Goal: Information Seeking & Learning: Learn about a topic

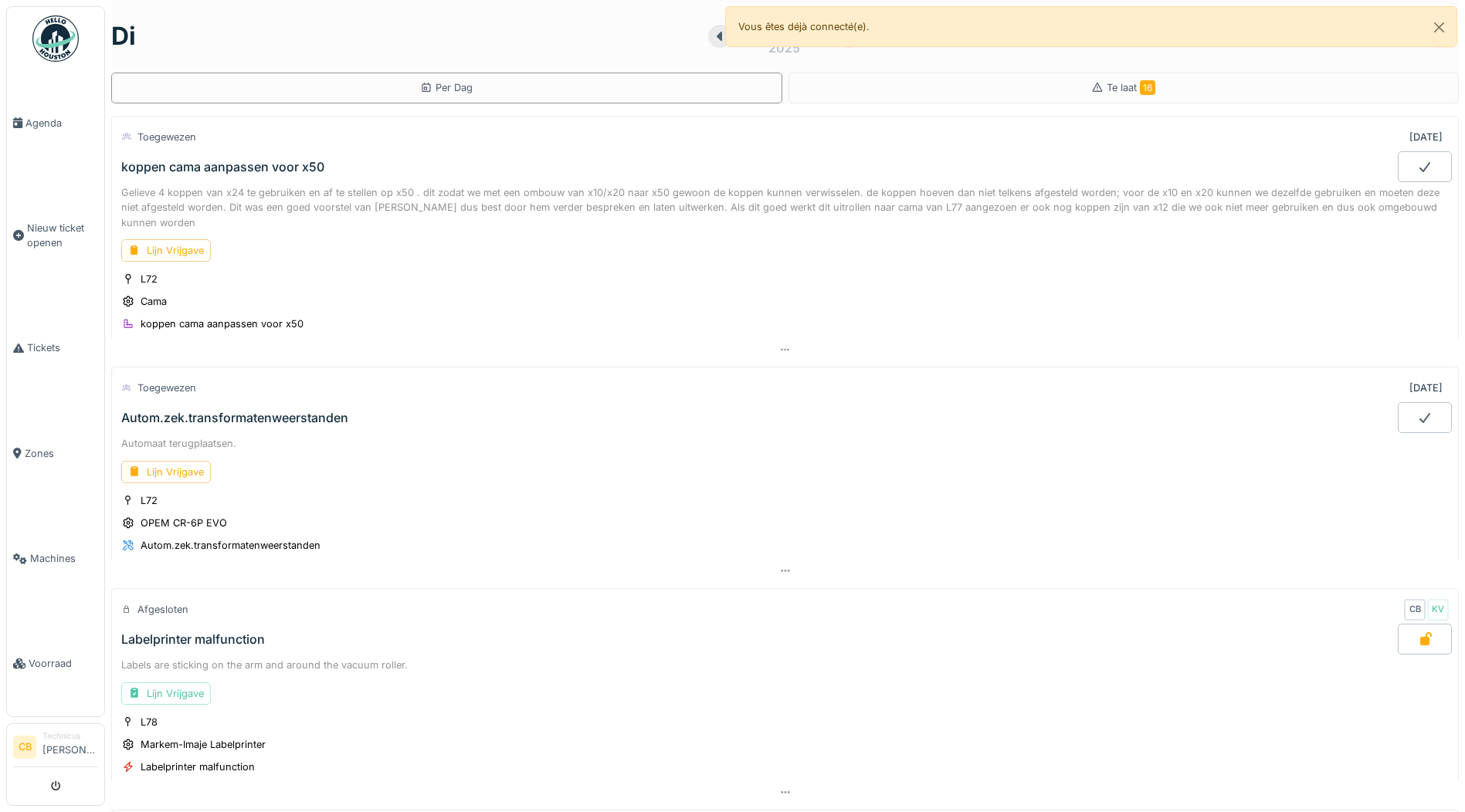
scroll to position [610, 0]
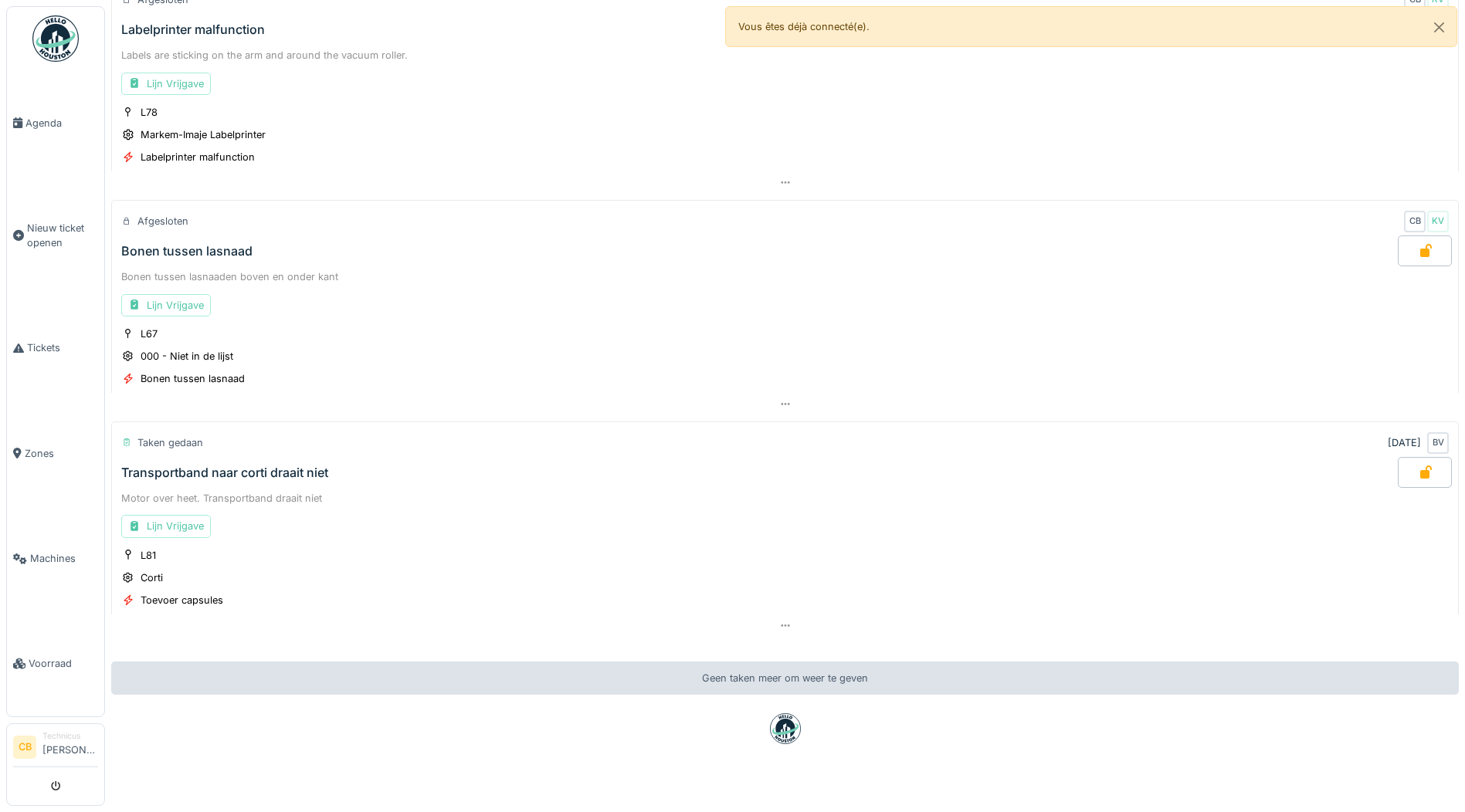
click at [55, 44] on img at bounding box center [56, 38] width 46 height 46
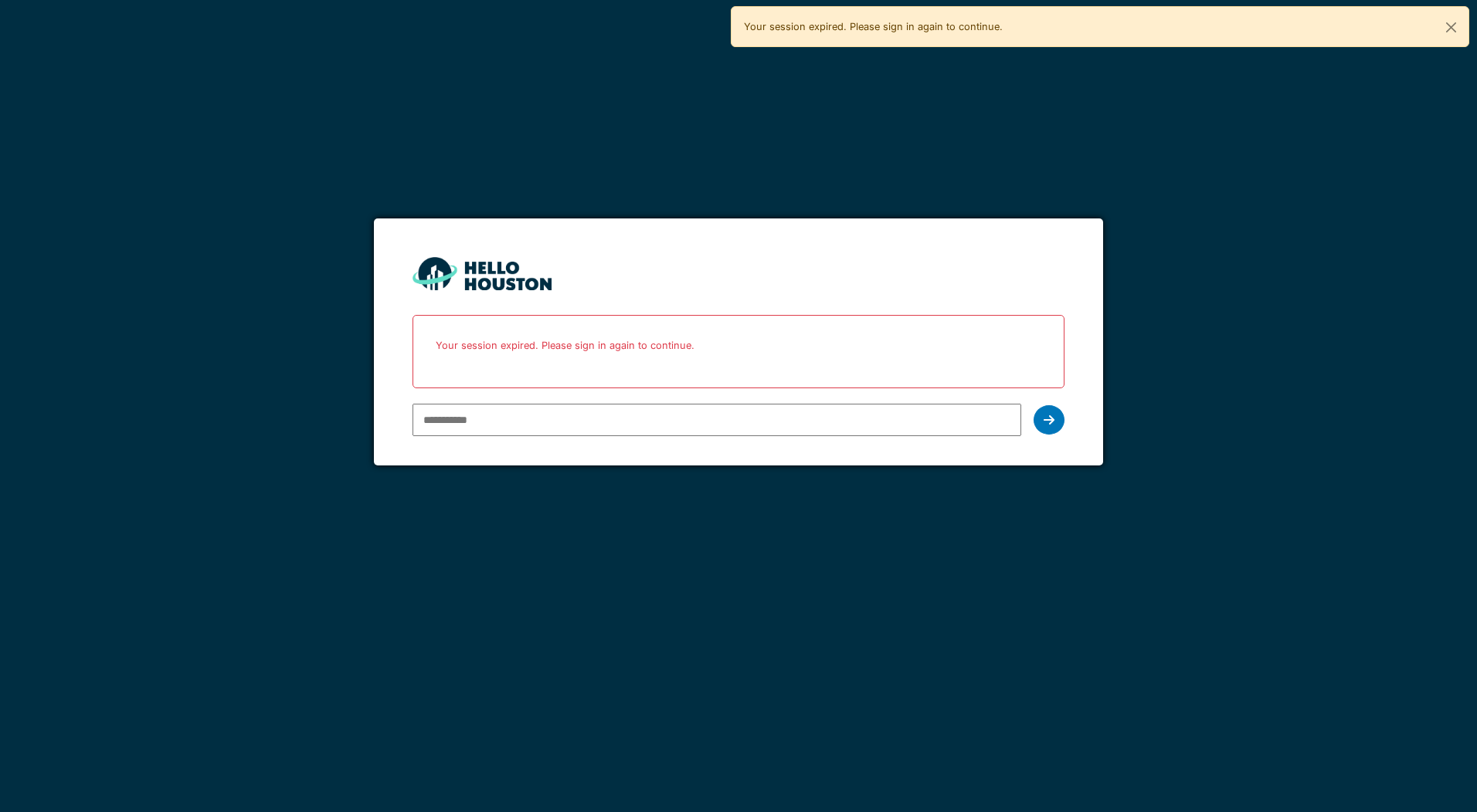
type input "**********"
click at [1048, 419] on icon at bounding box center [1048, 419] width 11 height 12
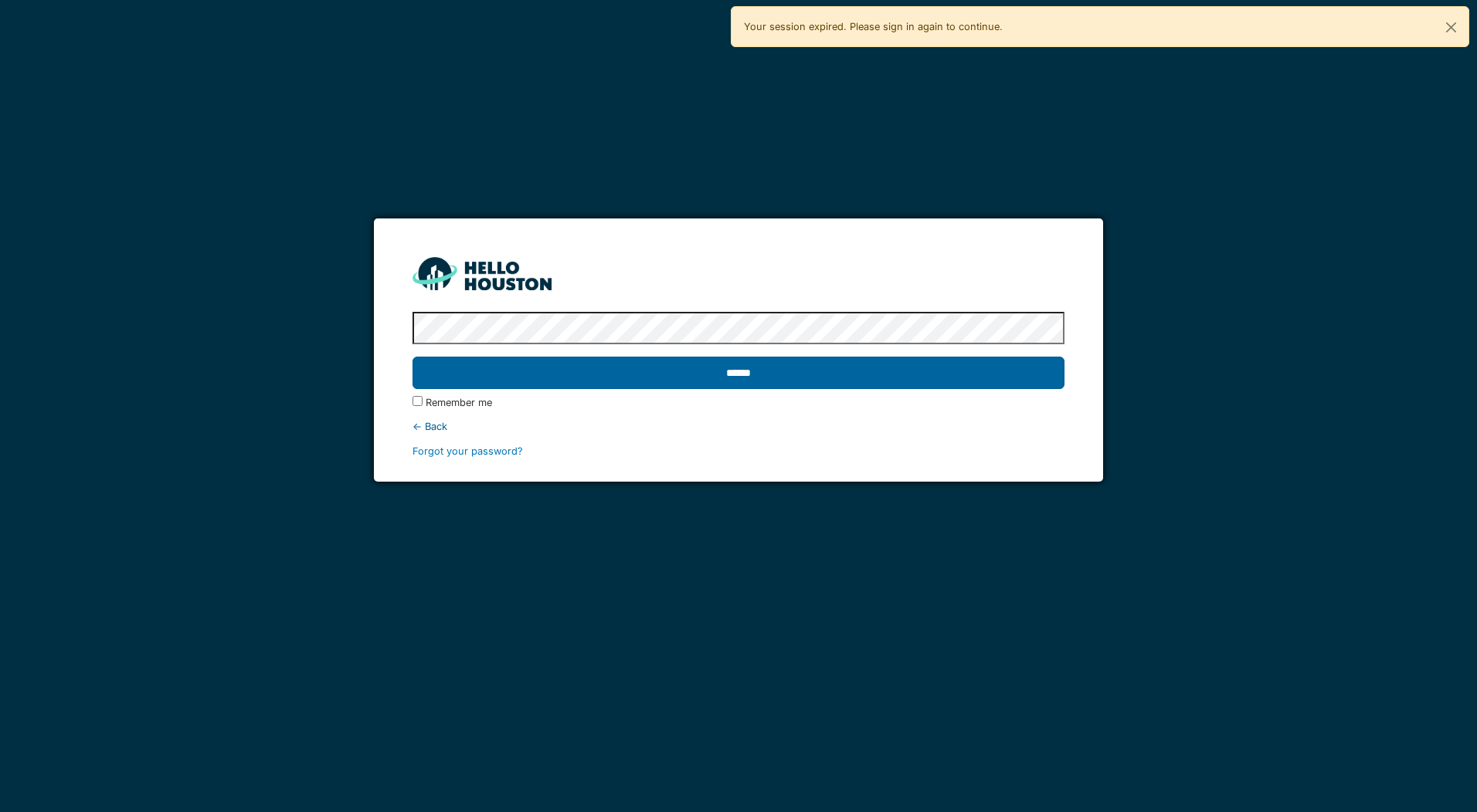
click at [759, 364] on input "******" at bounding box center [738, 373] width 651 height 33
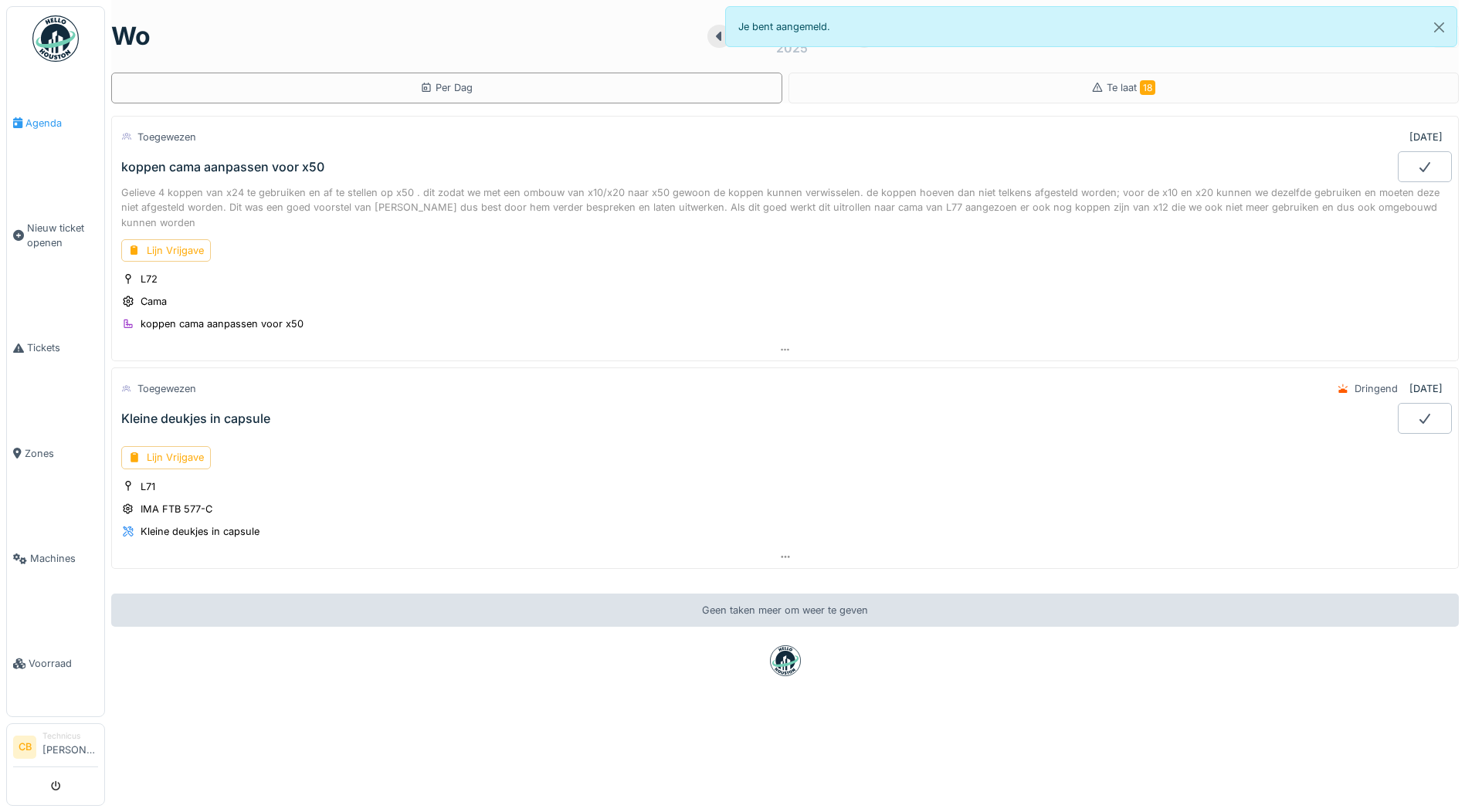
click at [43, 120] on span "Agenda" at bounding box center [62, 123] width 73 height 15
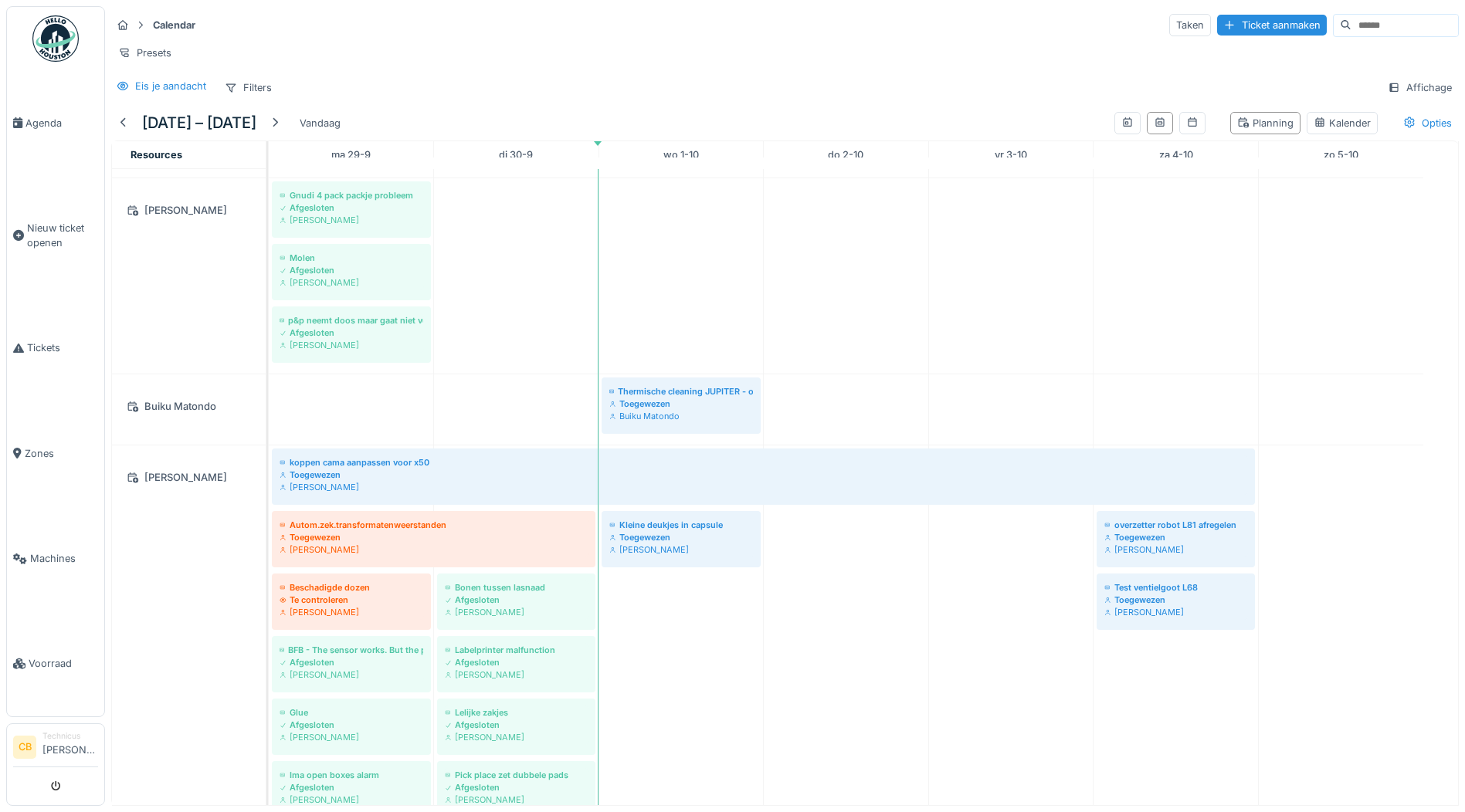
scroll to position [386, 0]
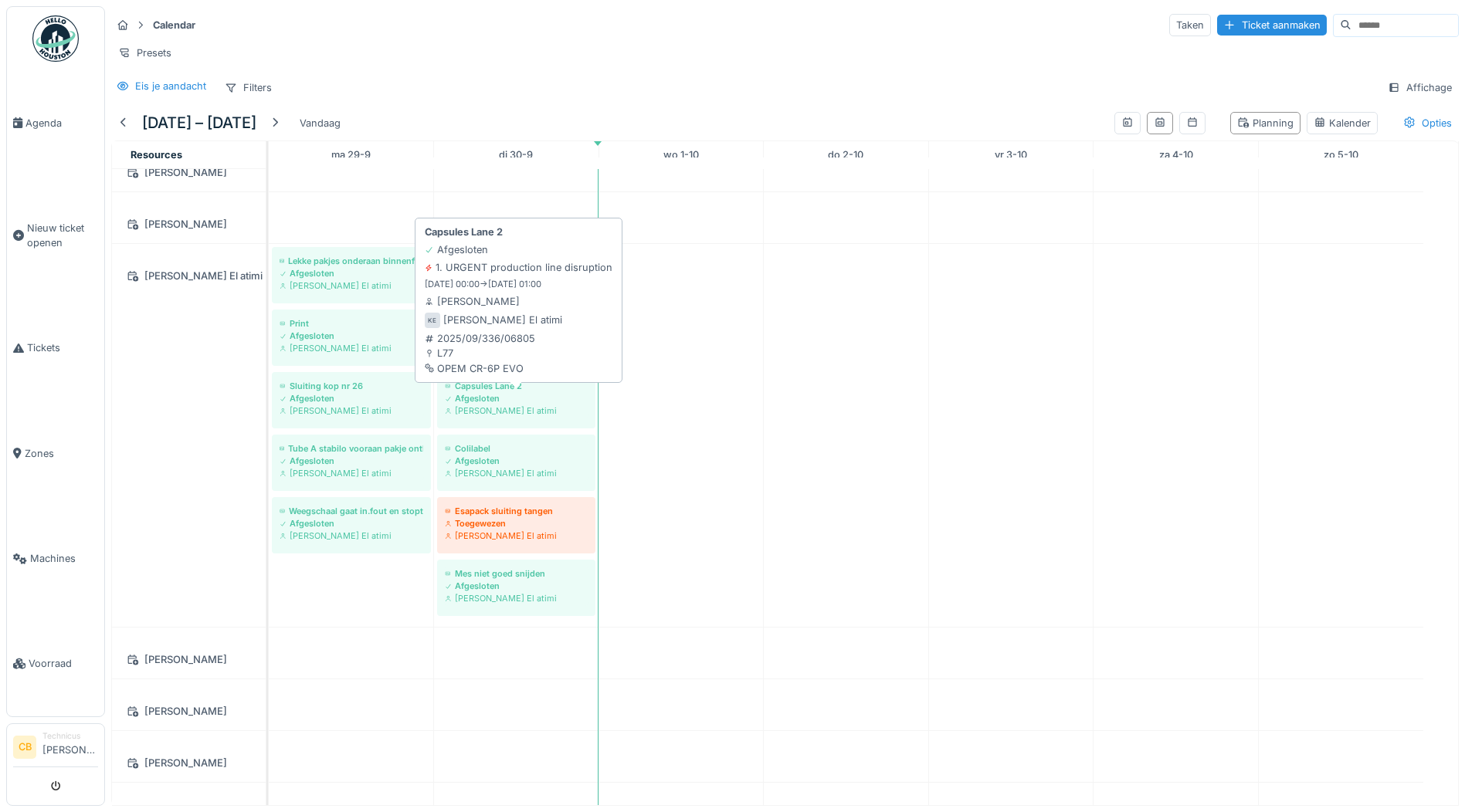
click at [509, 405] on div "Afgesloten" at bounding box center [515, 399] width 143 height 12
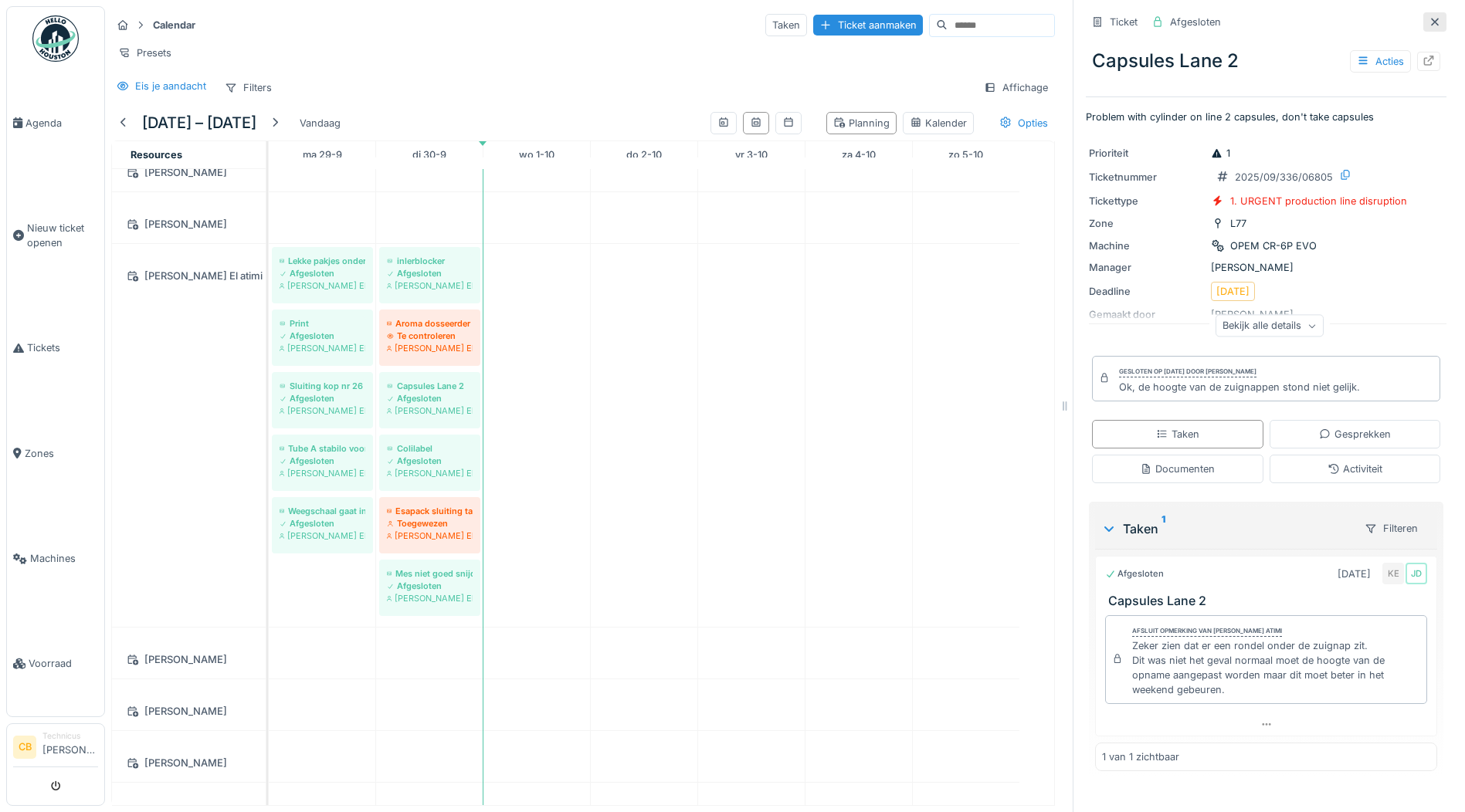
click at [1429, 19] on icon at bounding box center [1435, 22] width 12 height 10
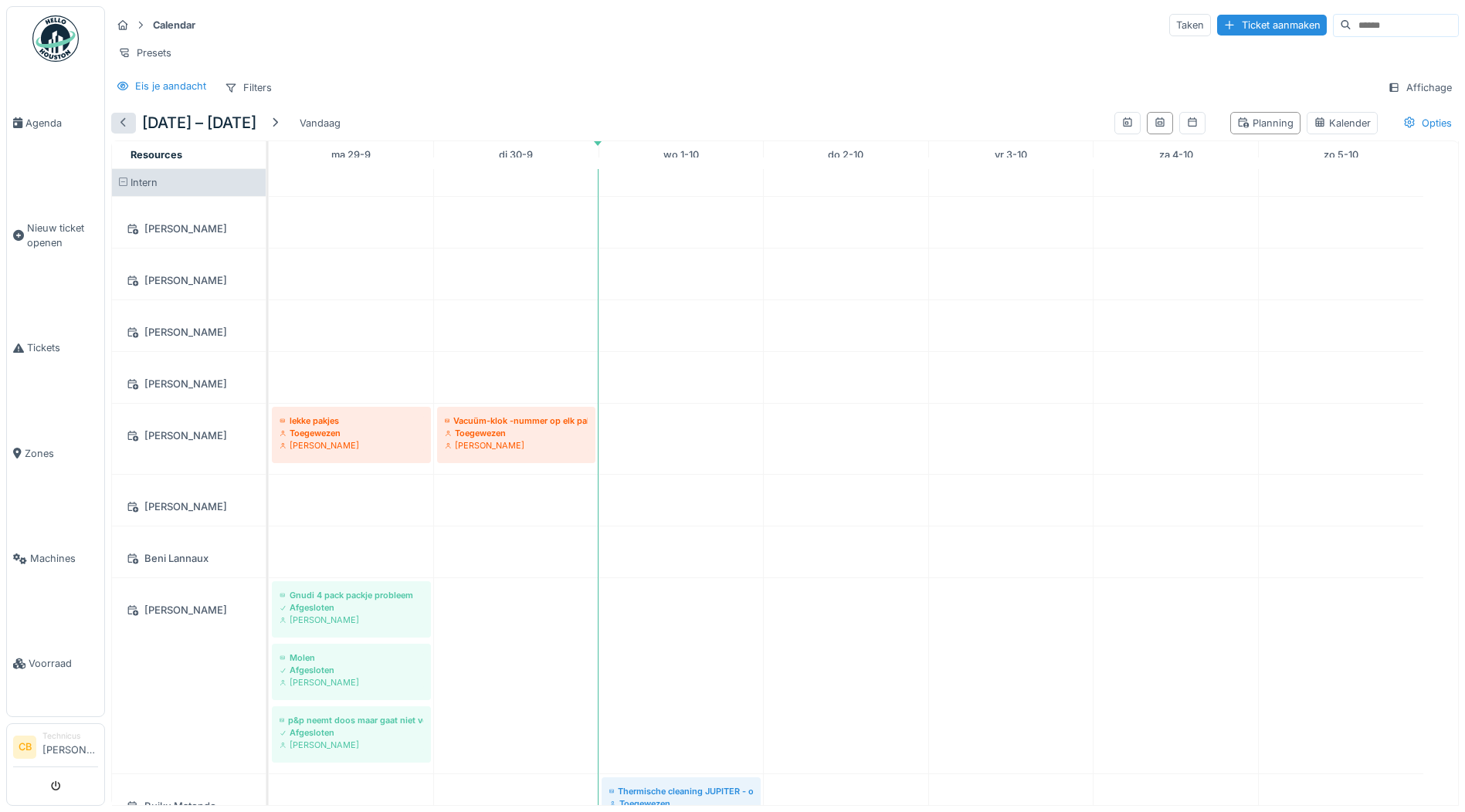
click at [123, 131] on div at bounding box center [124, 123] width 12 height 15
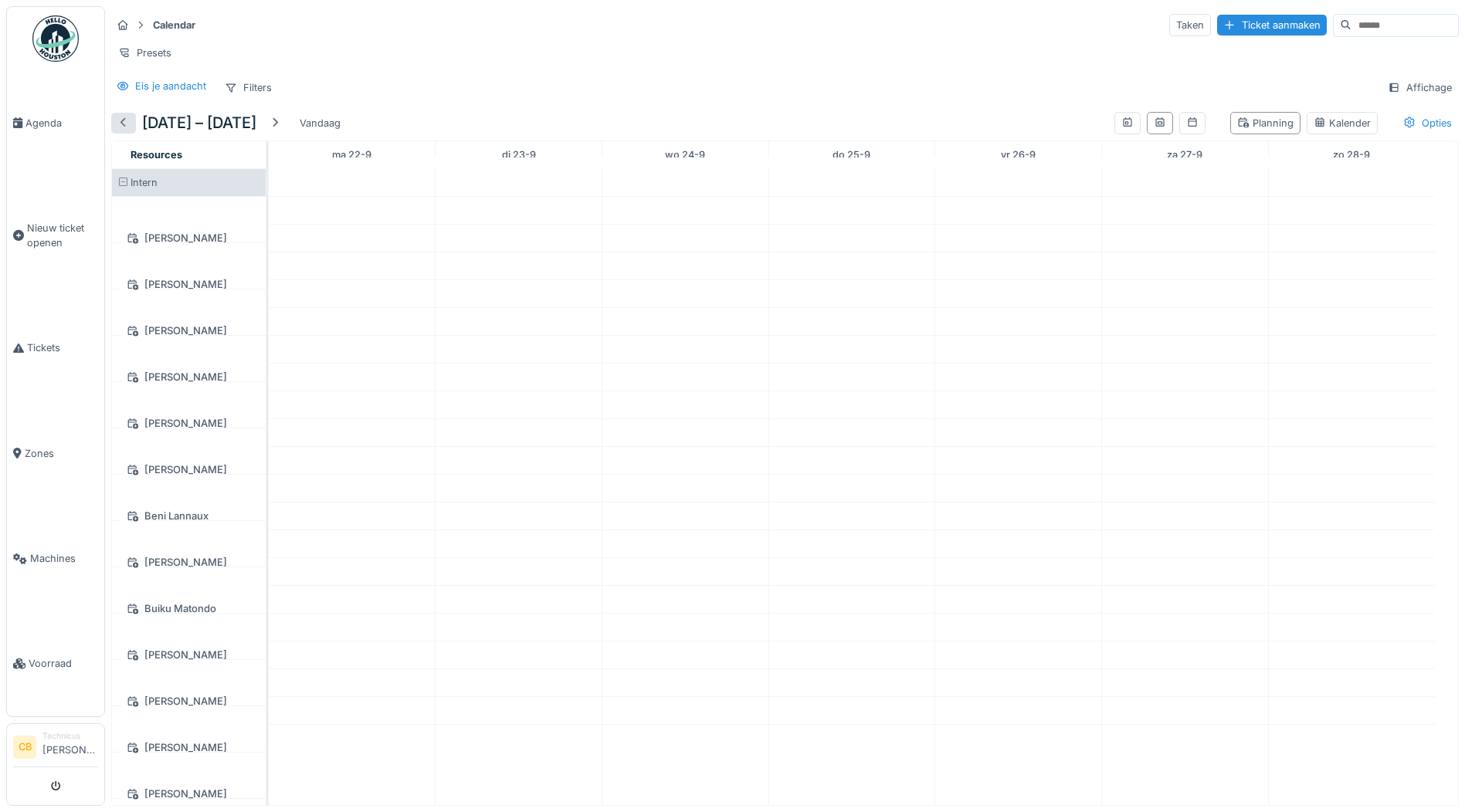
click at [123, 131] on div at bounding box center [124, 123] width 12 height 15
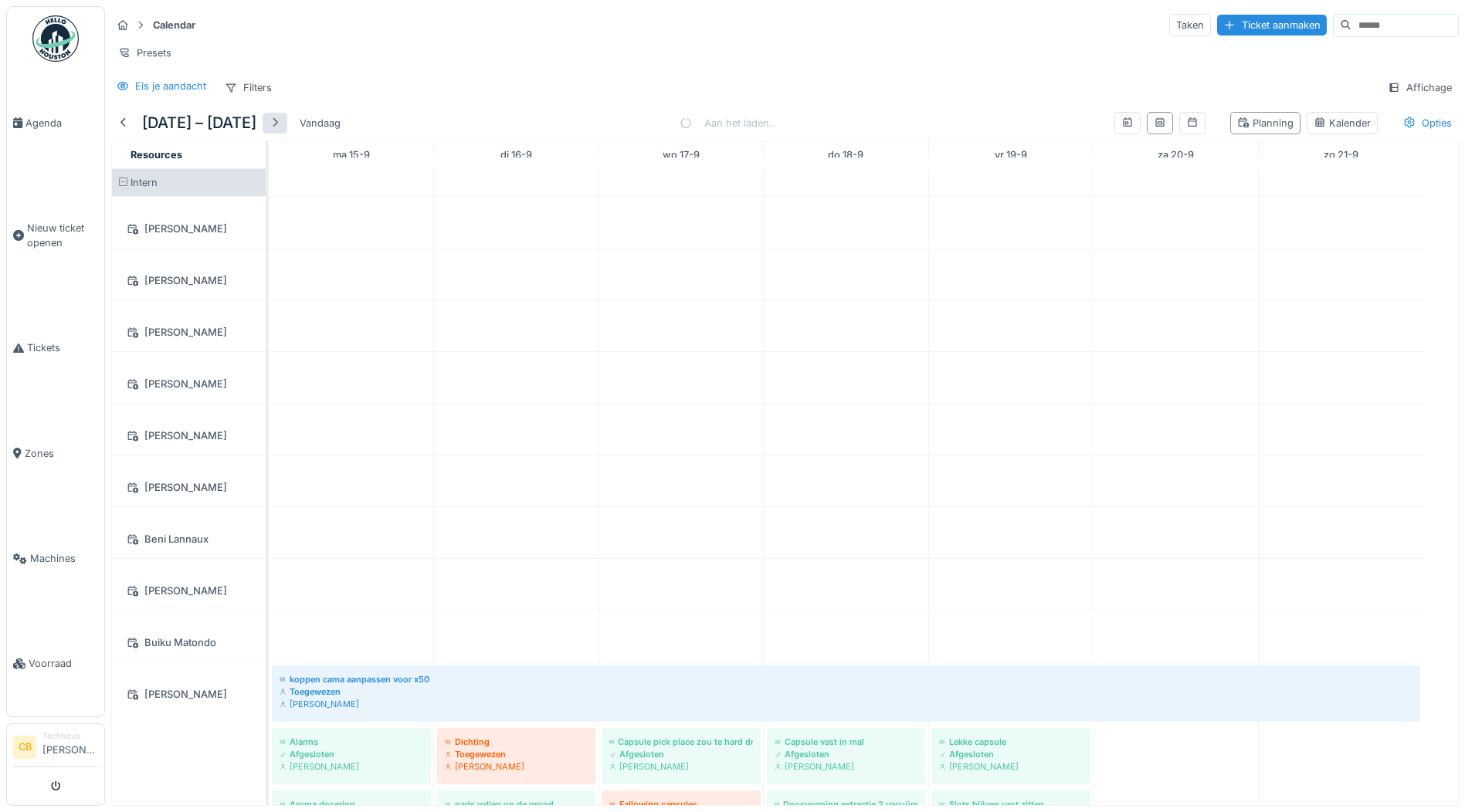
click at [281, 130] on div at bounding box center [275, 123] width 12 height 15
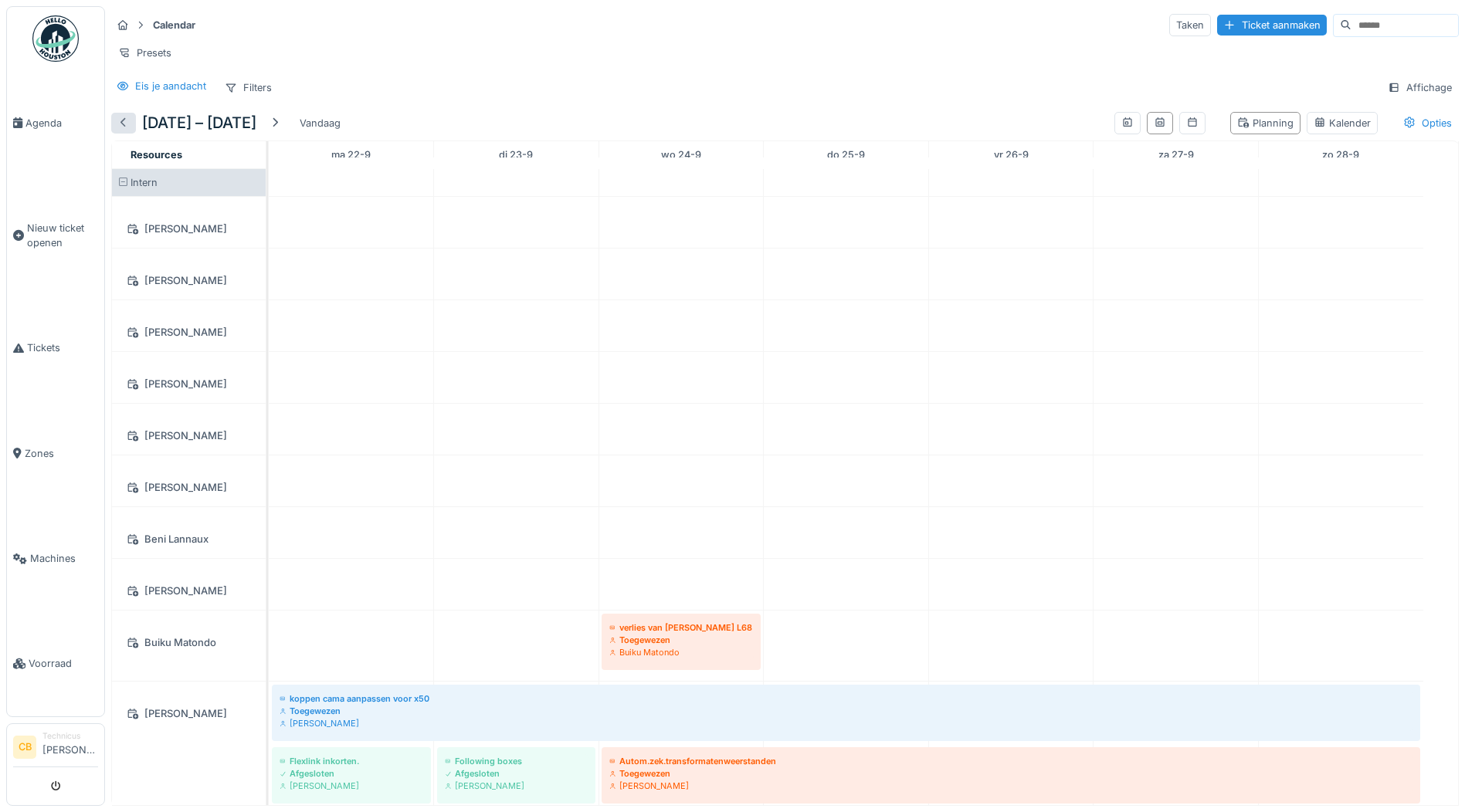
click at [126, 126] on div at bounding box center [124, 123] width 25 height 21
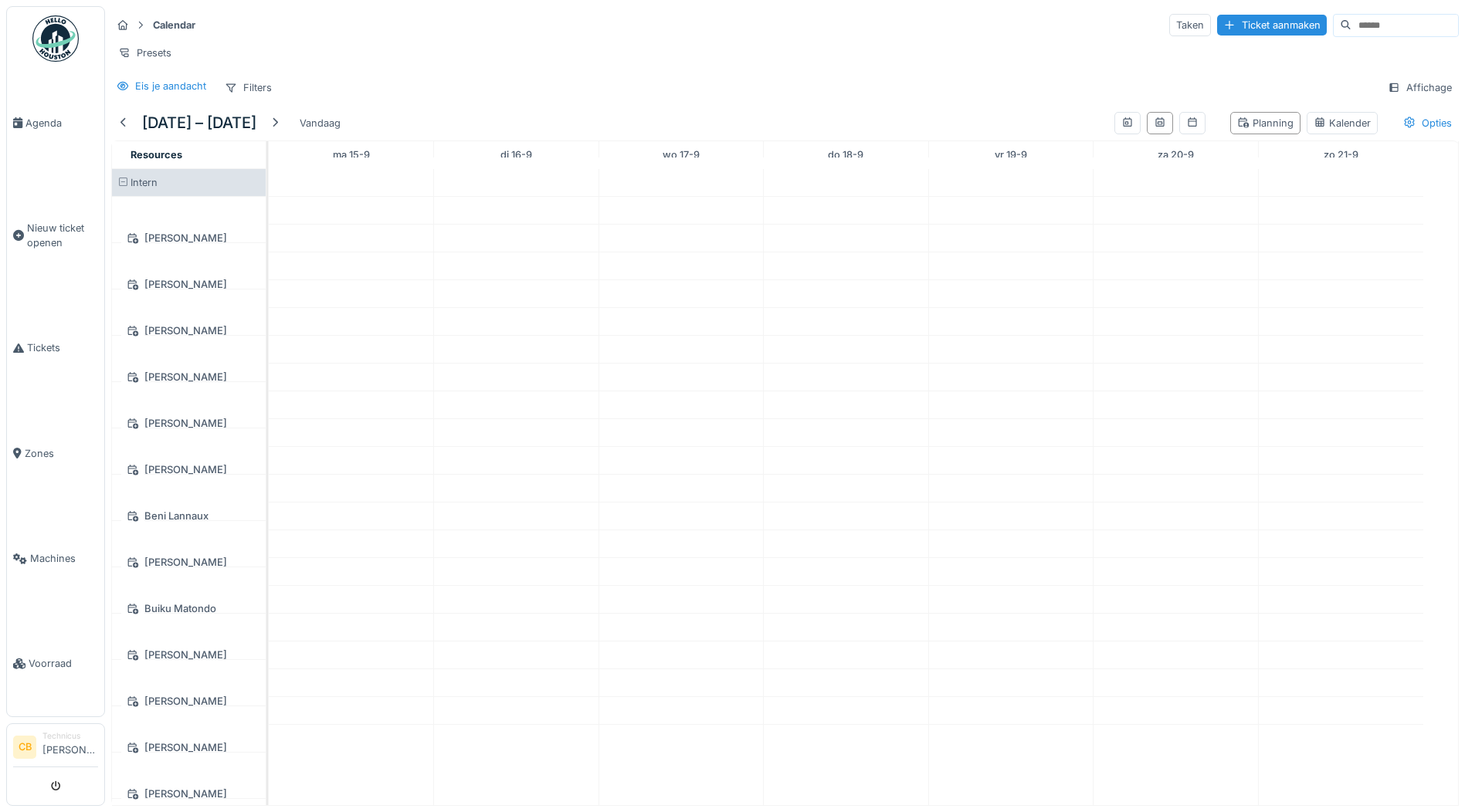
click at [53, 38] on img at bounding box center [56, 38] width 46 height 46
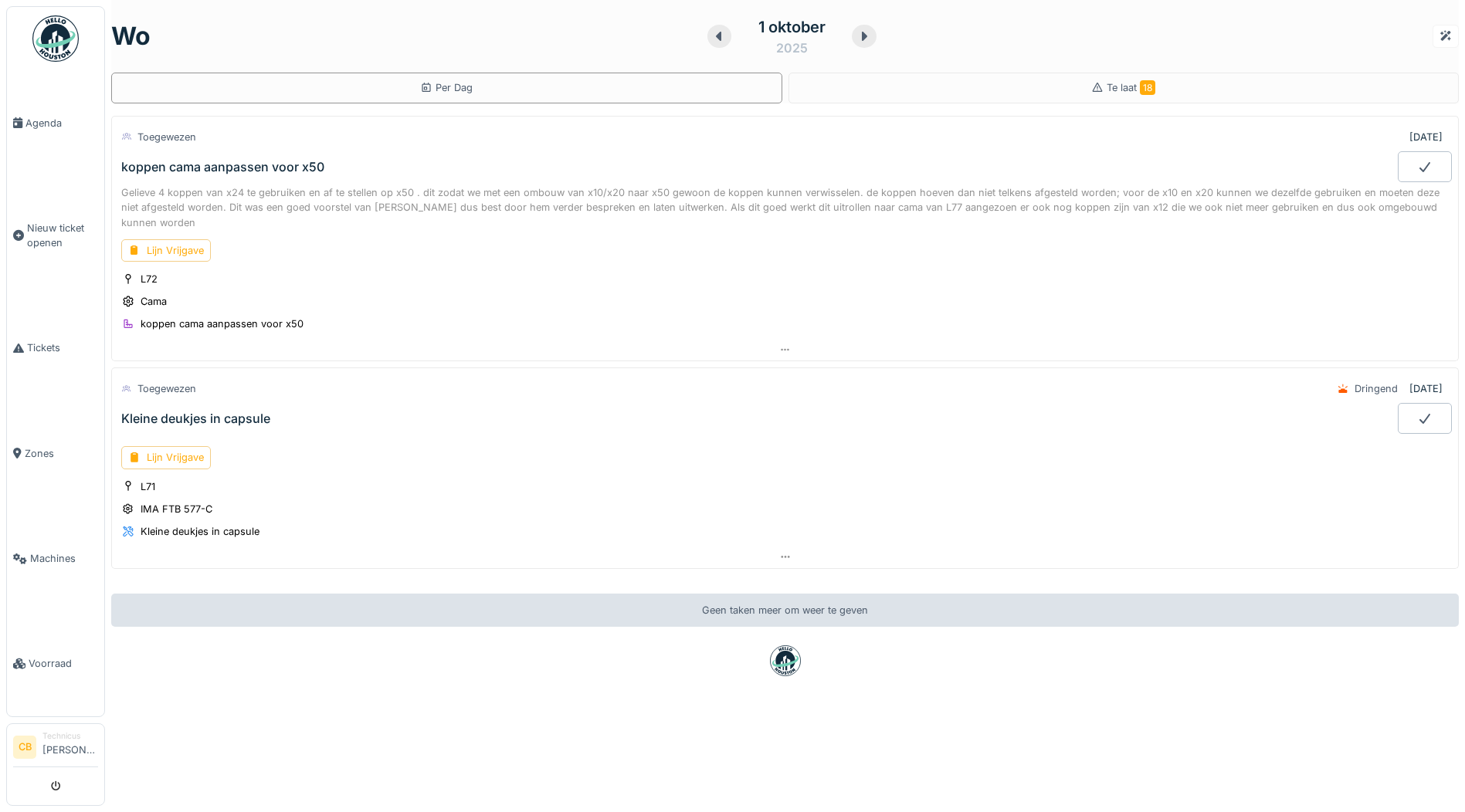
click at [203, 414] on div "Kleine deukjes in capsule" at bounding box center [196, 418] width 149 height 15
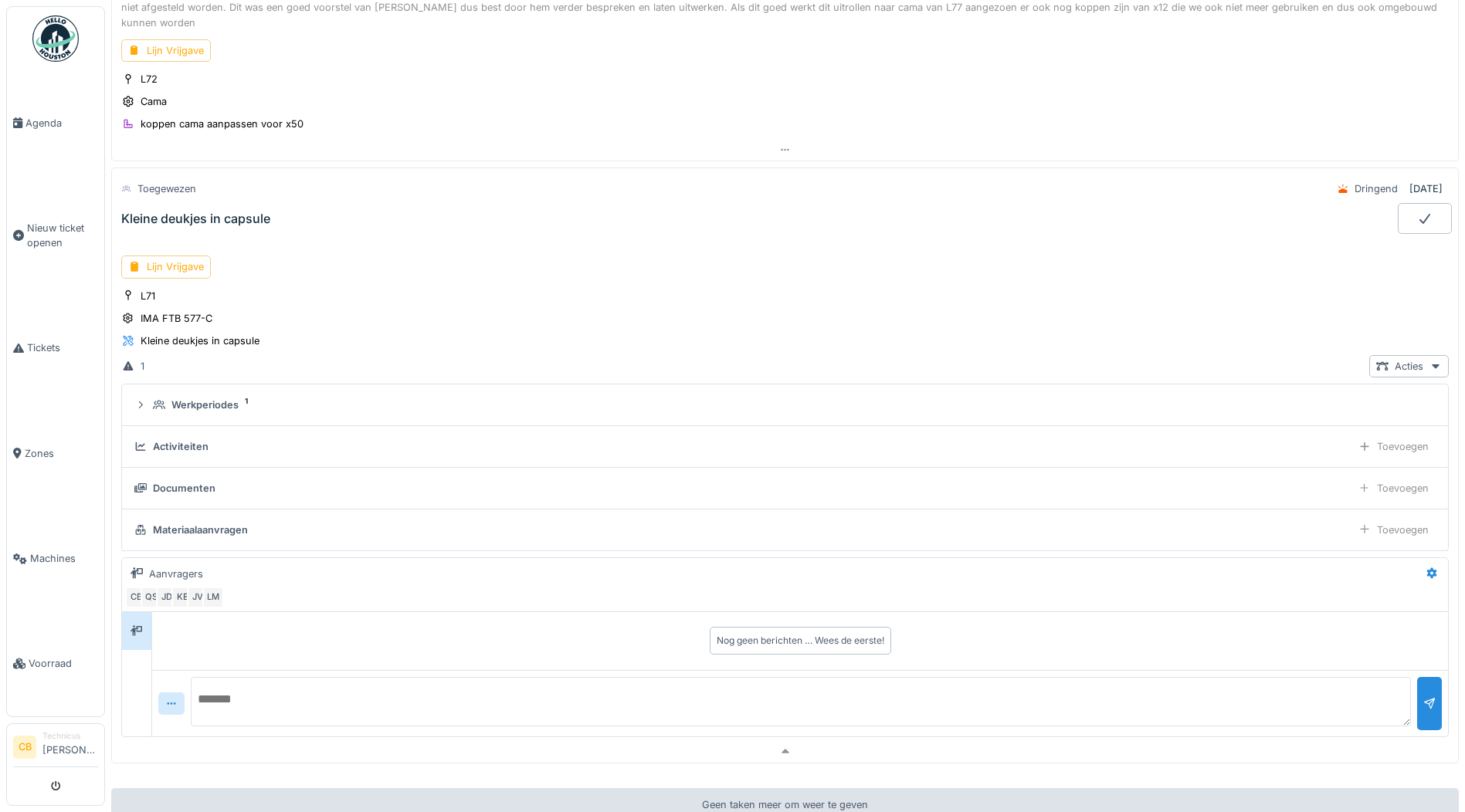
scroll to position [199, 0]
click at [536, 300] on div "L71 IMA FTB 577-C Kleine deukjes in capsule" at bounding box center [785, 320] width 1327 height 62
click at [1432, 368] on icon at bounding box center [1436, 368] width 8 height 5
click at [956, 283] on div "Lijn Vrijgave L71 IMA FTB 577-C Kleine deukjes in capsule 1 Acties Werkperiodes…" at bounding box center [785, 492] width 1347 height 497
click at [190, 217] on div "Kleine deukjes in capsule" at bounding box center [196, 219] width 149 height 15
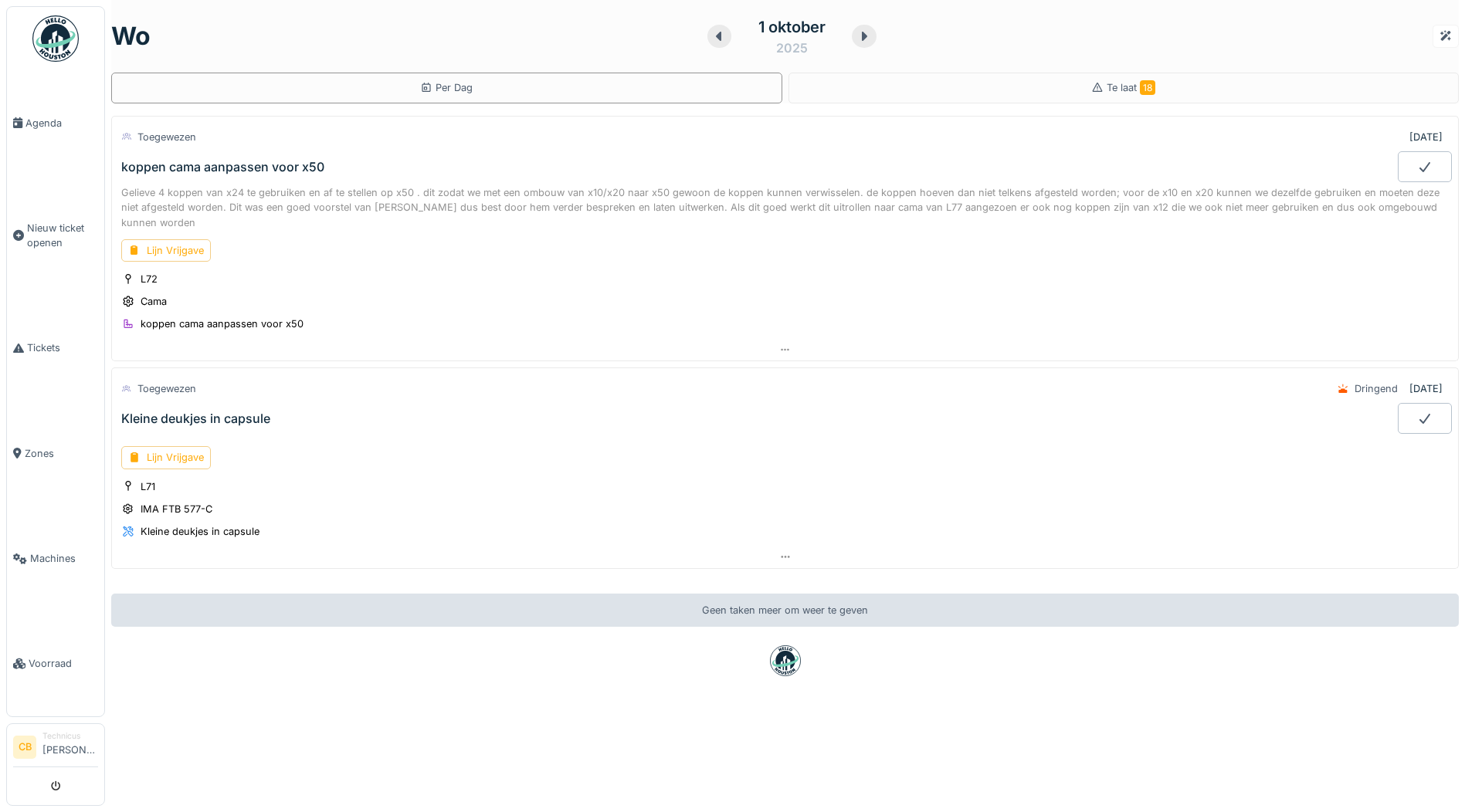
scroll to position [0, 0]
click at [197, 406] on div "Kleine deukjes in capsule" at bounding box center [758, 418] width 1280 height 31
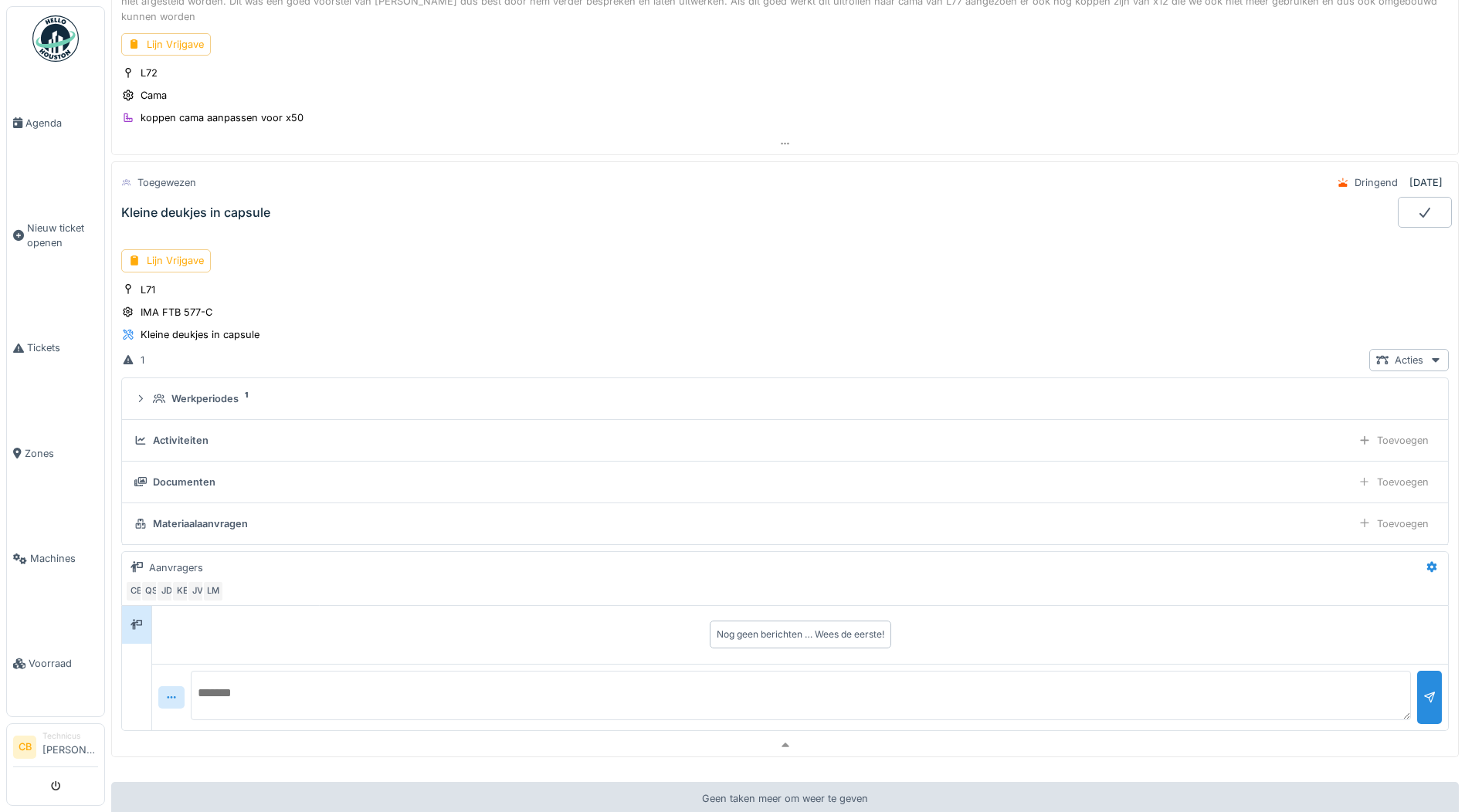
scroll to position [306, 0]
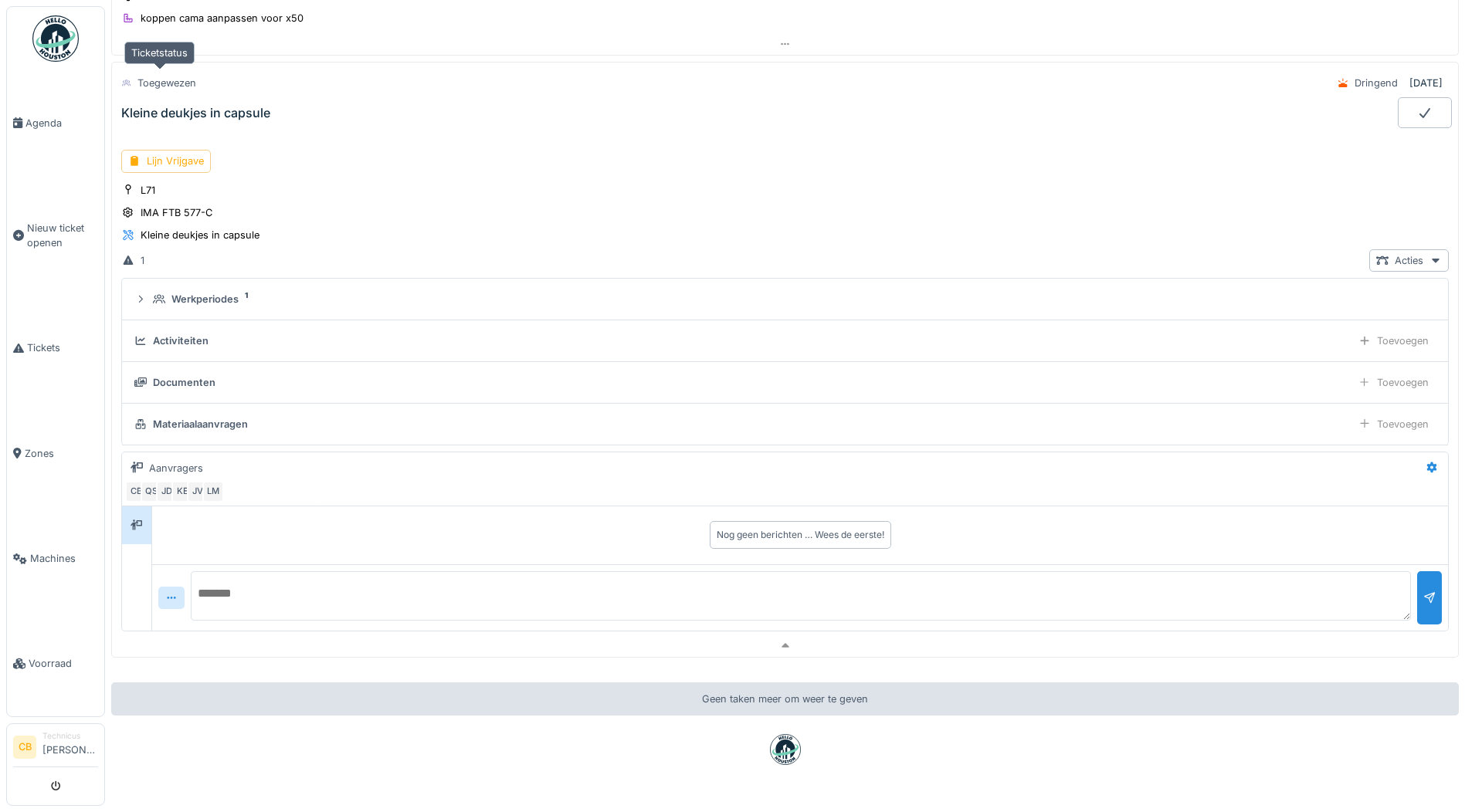
click at [167, 85] on div "Toegewezen" at bounding box center [166, 83] width 59 height 15
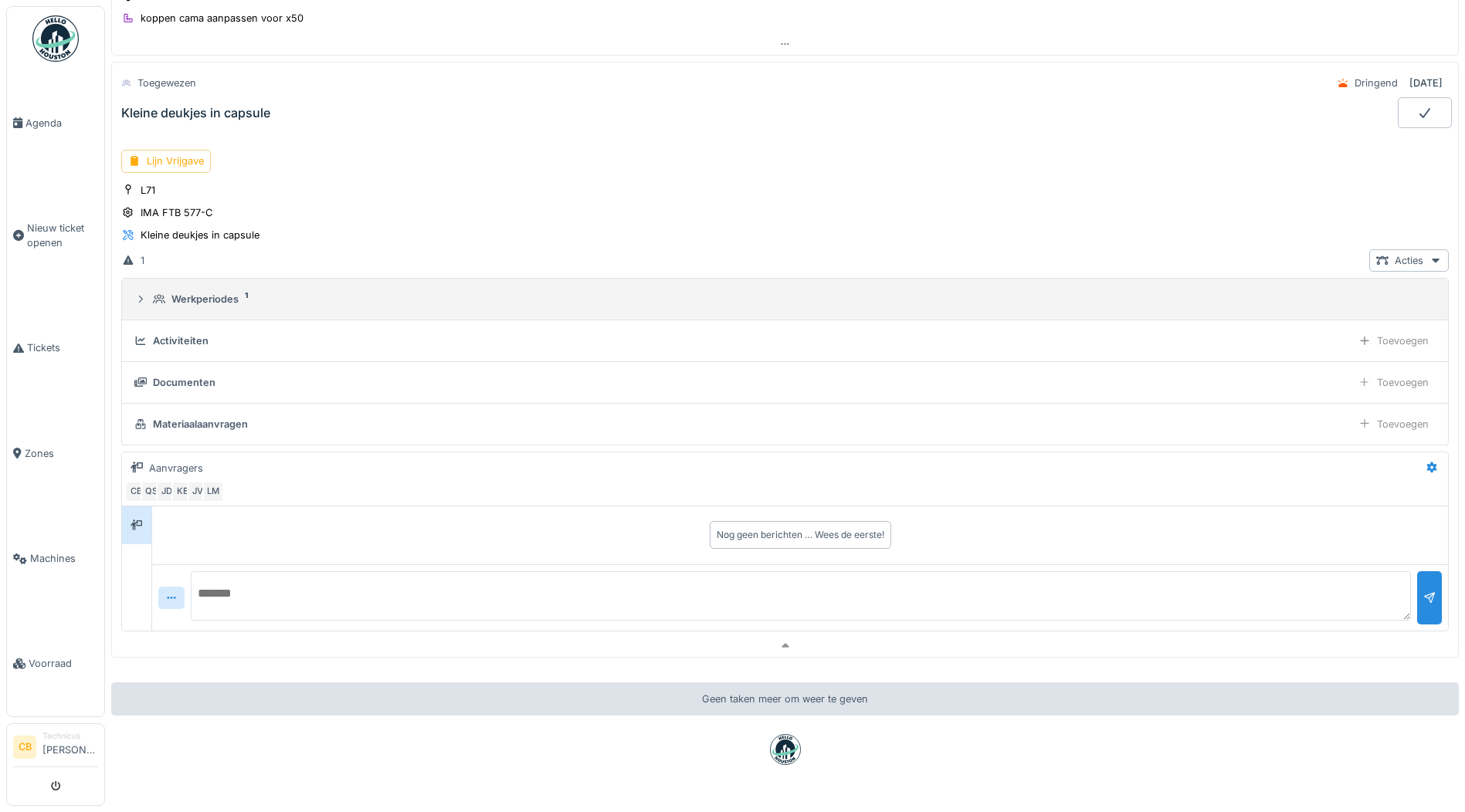
click at [221, 297] on div "Werkperiodes" at bounding box center [204, 299] width 67 height 15
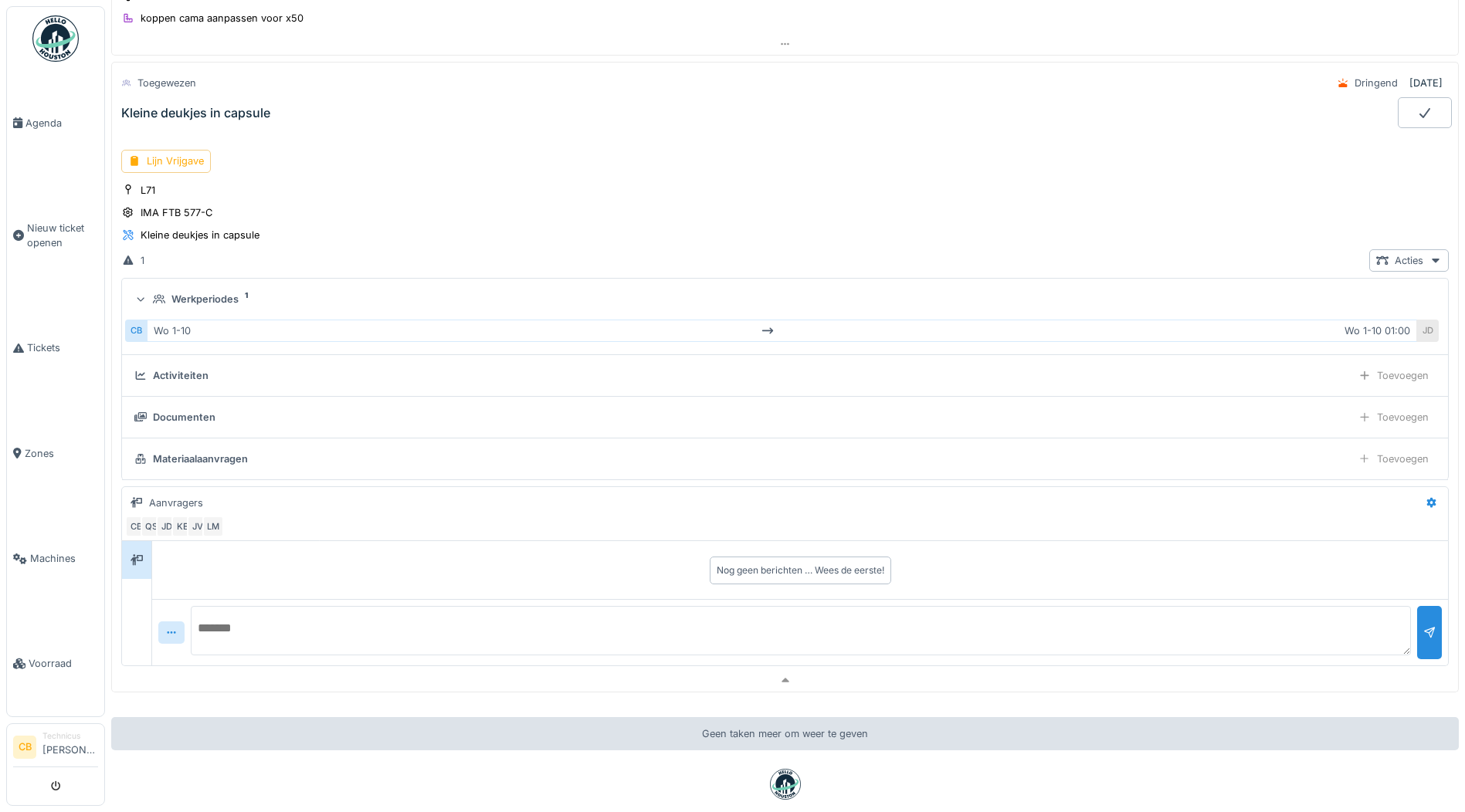
click at [221, 297] on div "Werkperiodes" at bounding box center [204, 299] width 67 height 15
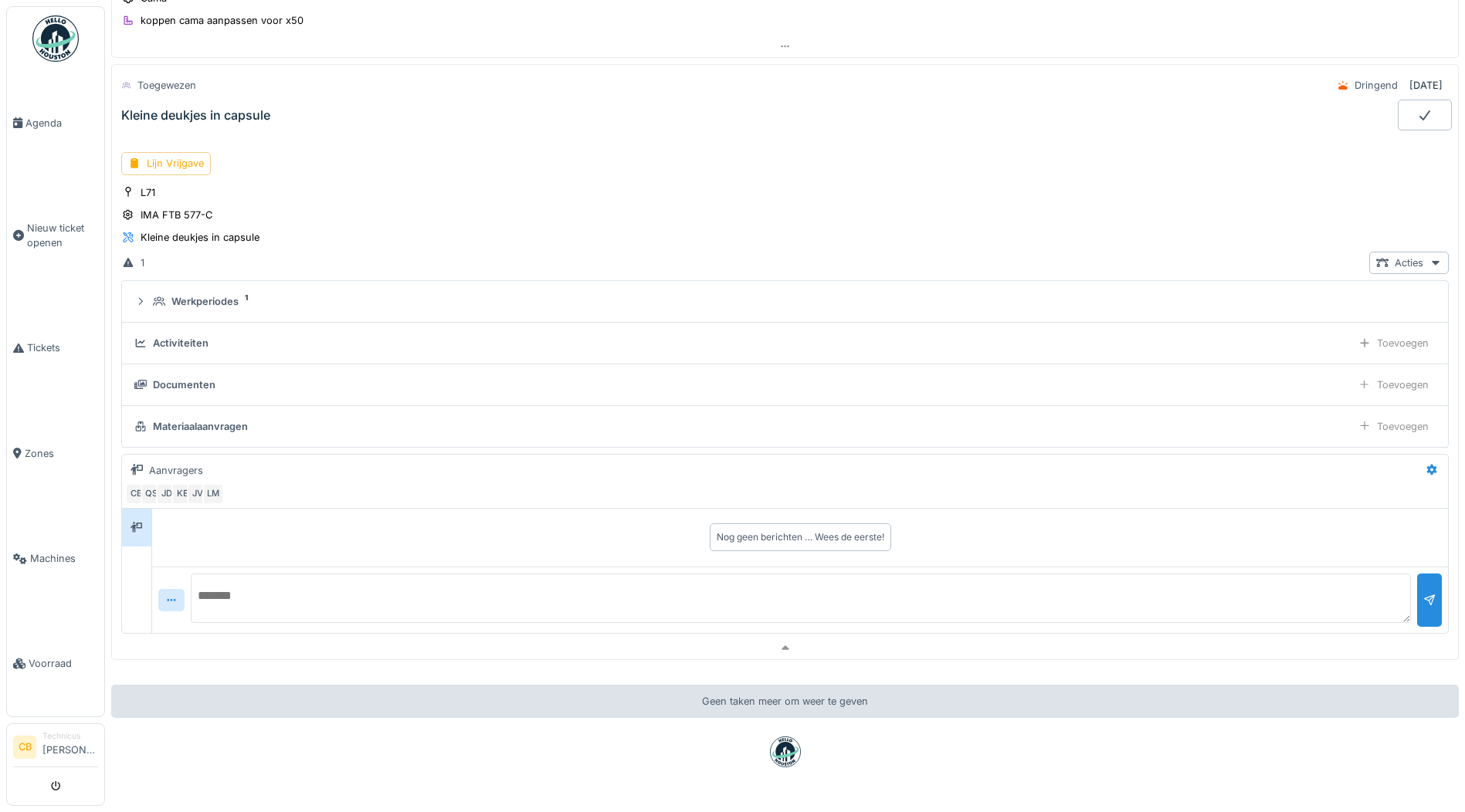
scroll to position [276, 0]
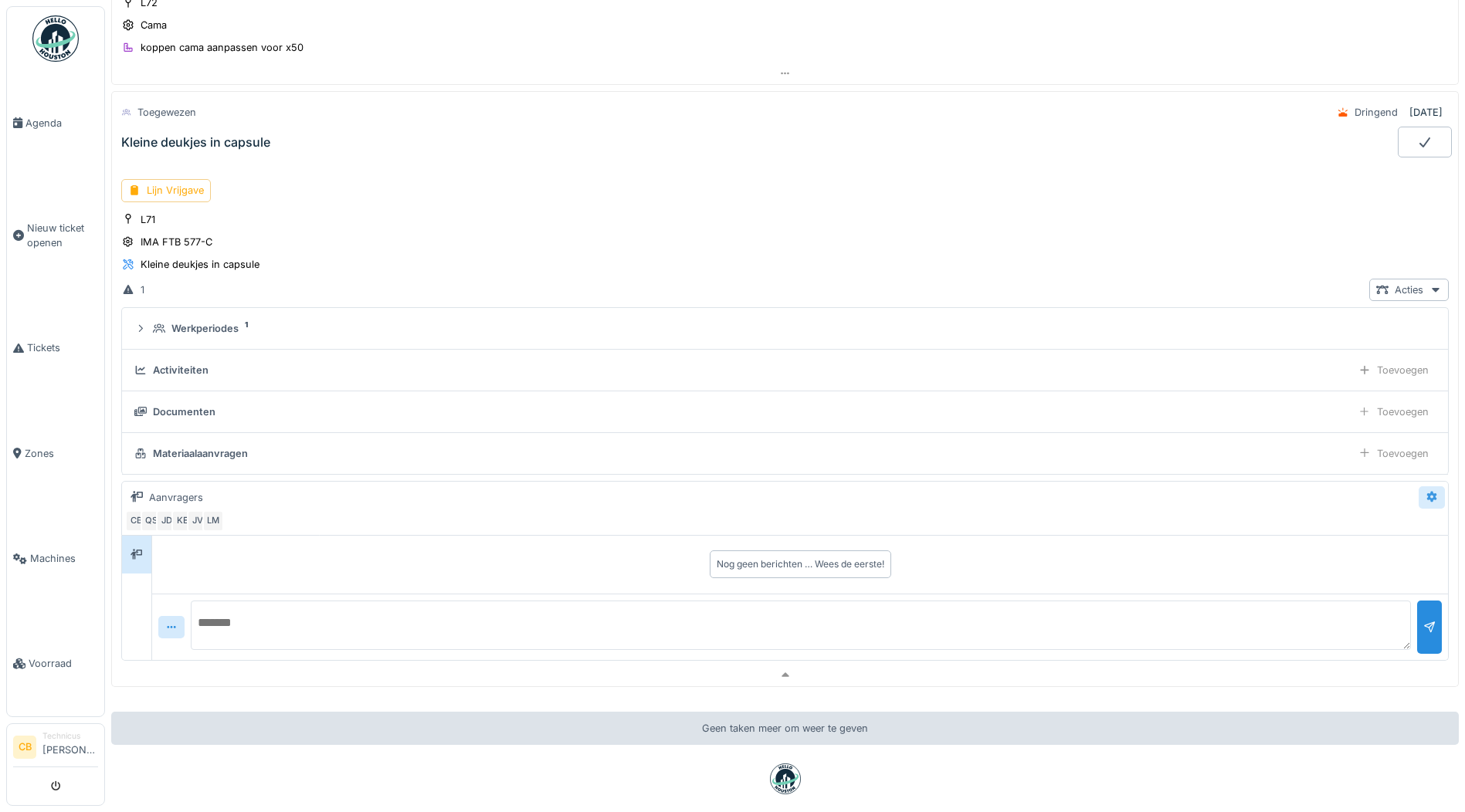
click at [1425, 499] on icon at bounding box center [1431, 497] width 12 height 10
click at [140, 560] on div at bounding box center [137, 554] width 12 height 15
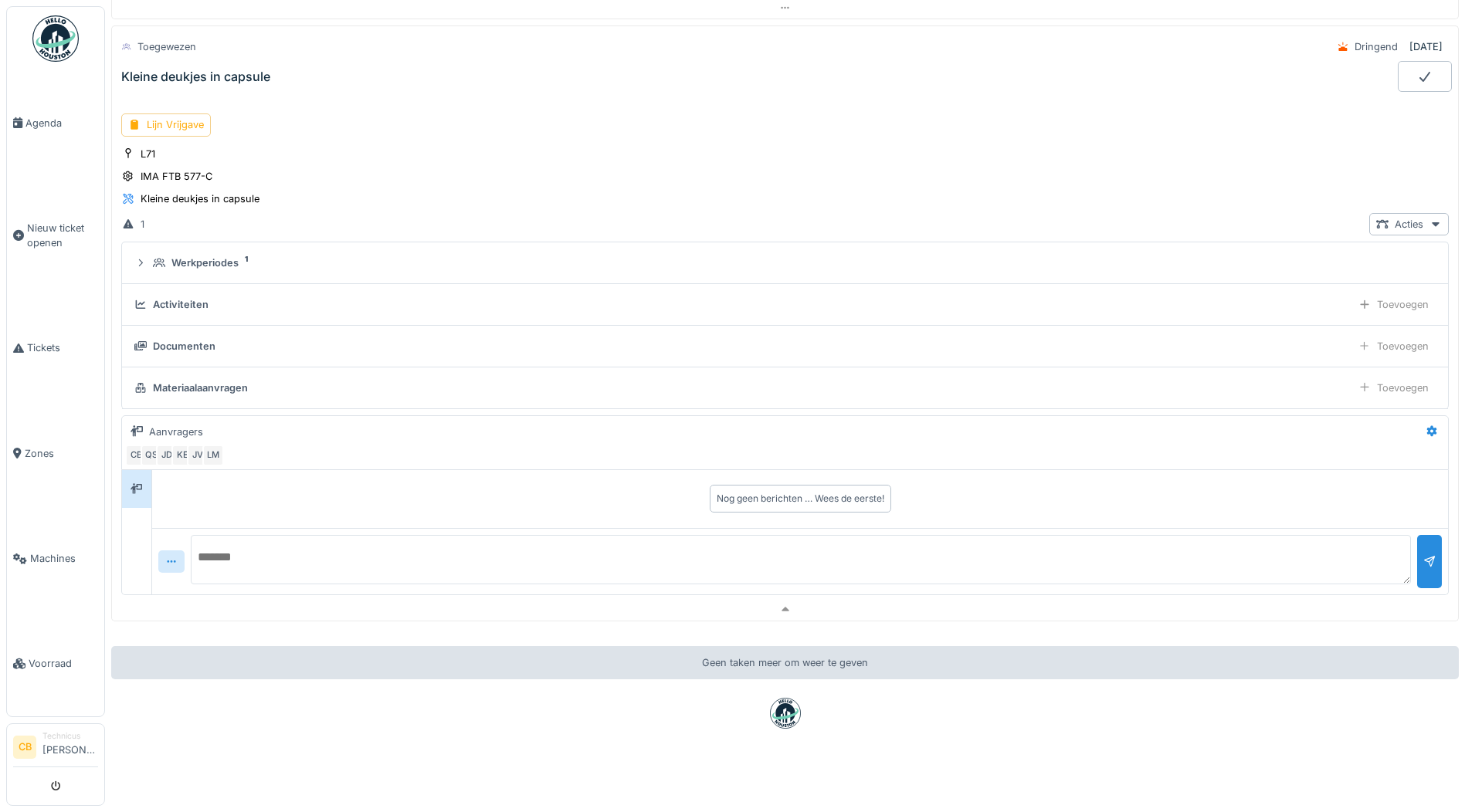
scroll to position [0, 0]
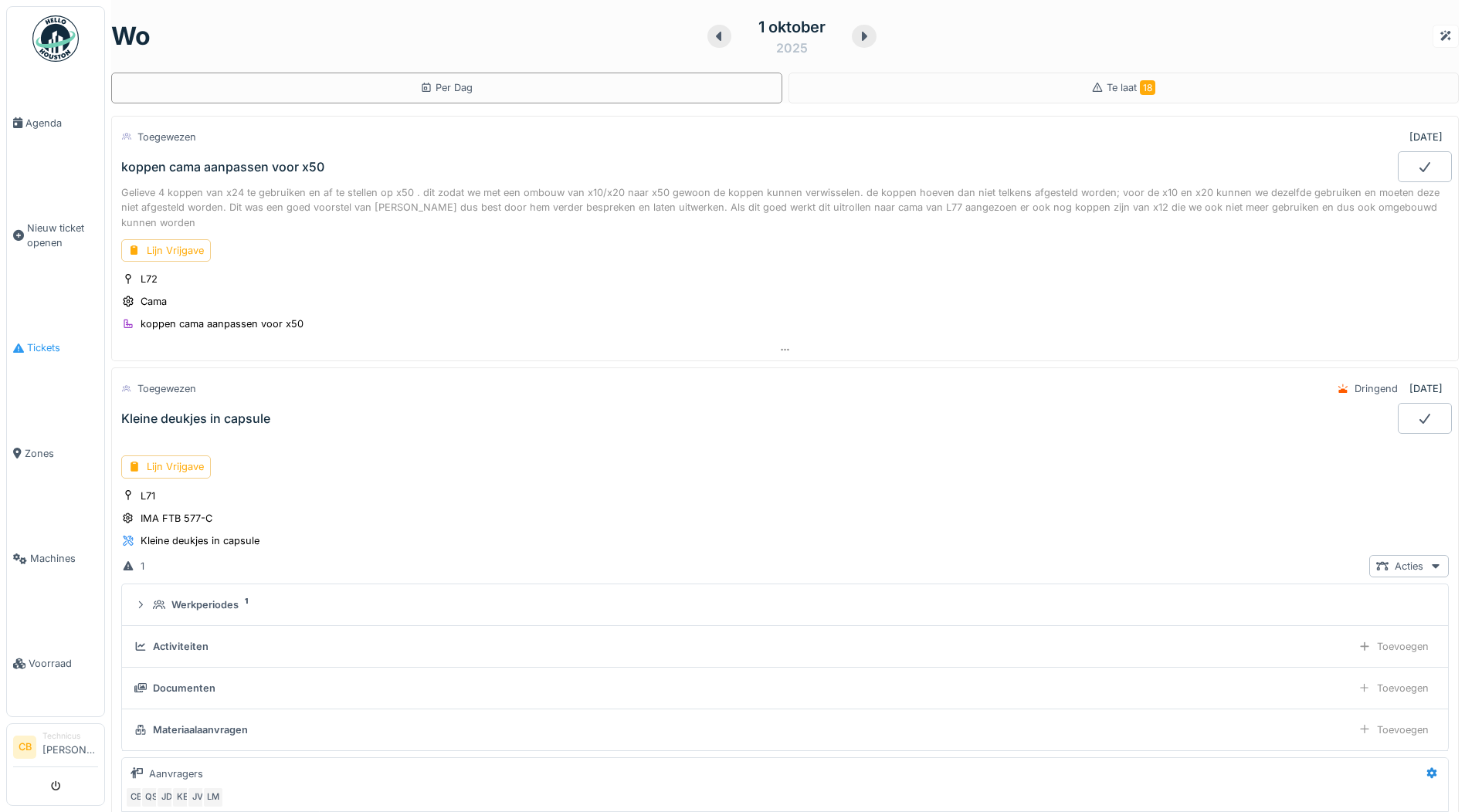
click at [50, 333] on link "Tickets" at bounding box center [56, 348] width 98 height 105
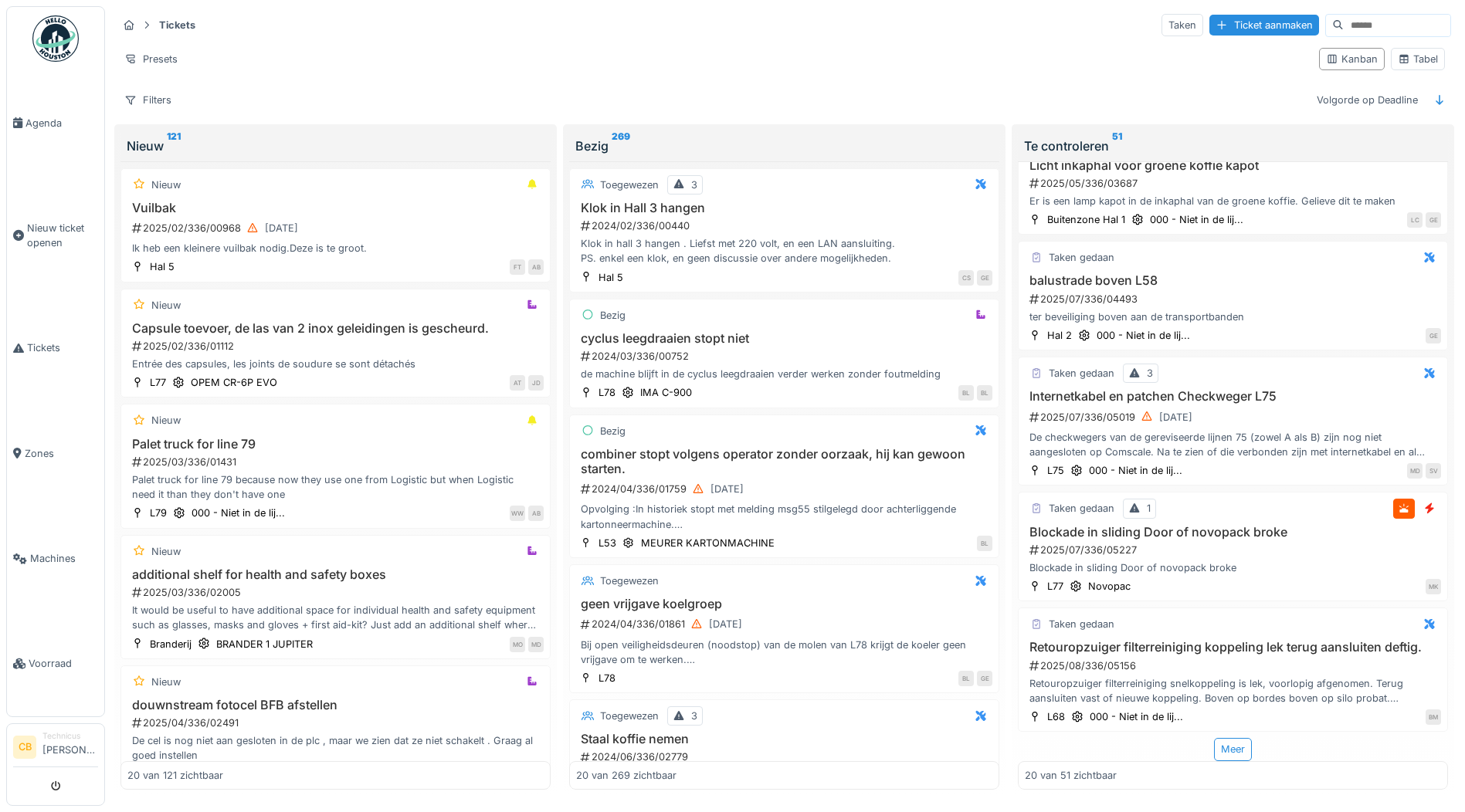
scroll to position [1951, 0]
click at [1343, 23] on input at bounding box center [1396, 26] width 107 height 22
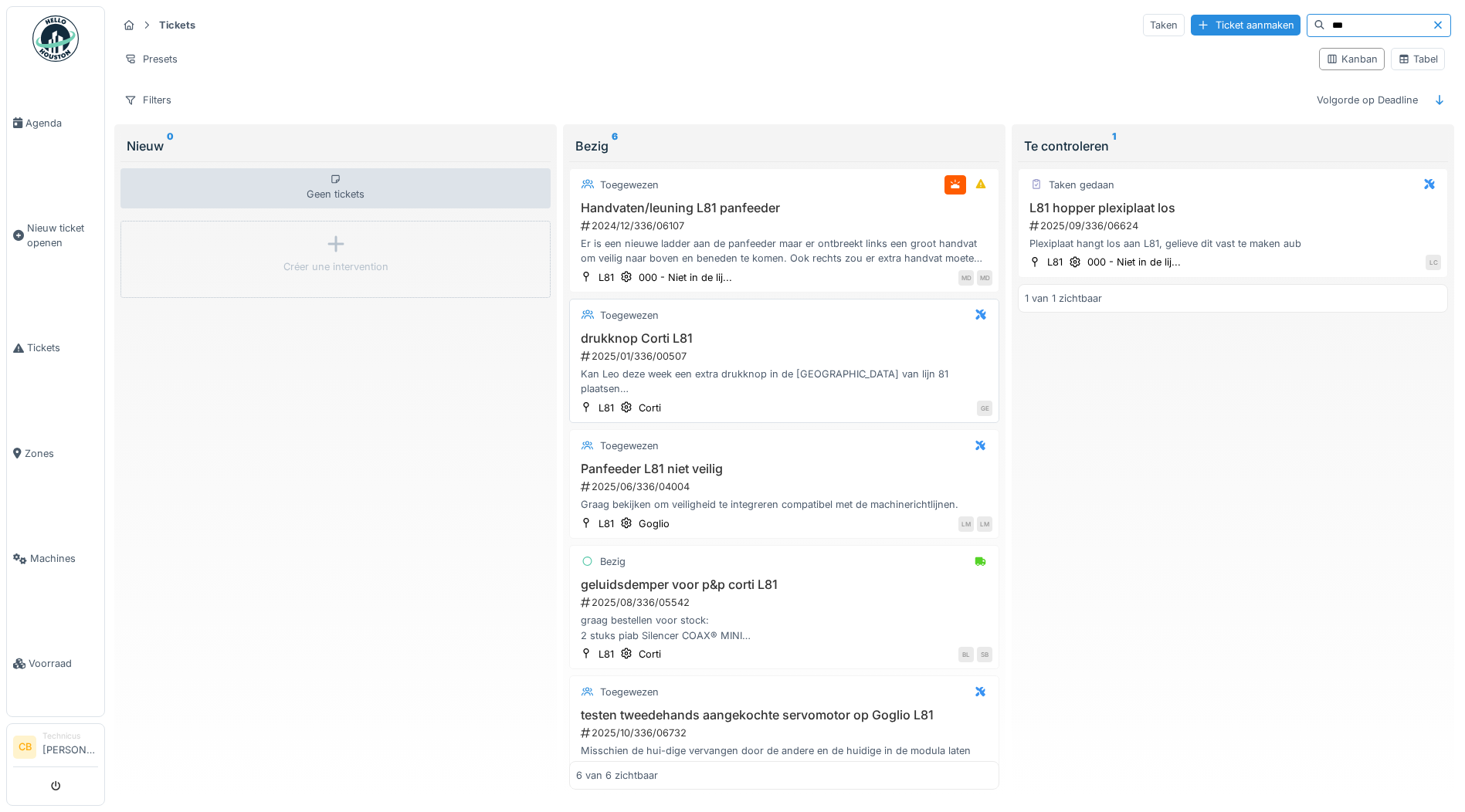
scroll to position [0, 0]
type input "***"
click at [1412, 55] on div "Tabel" at bounding box center [1418, 59] width 40 height 15
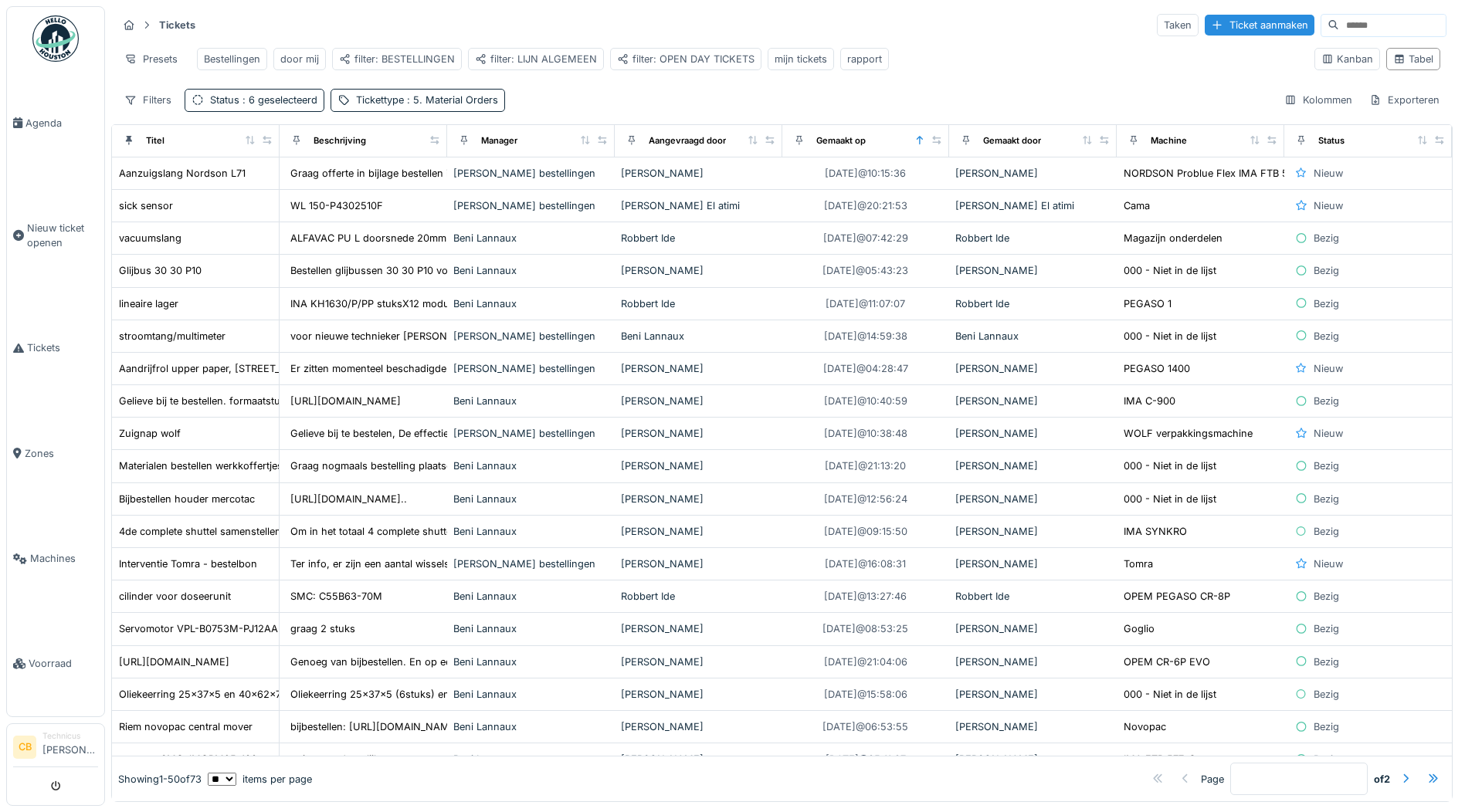
click at [55, 52] on img at bounding box center [56, 38] width 46 height 46
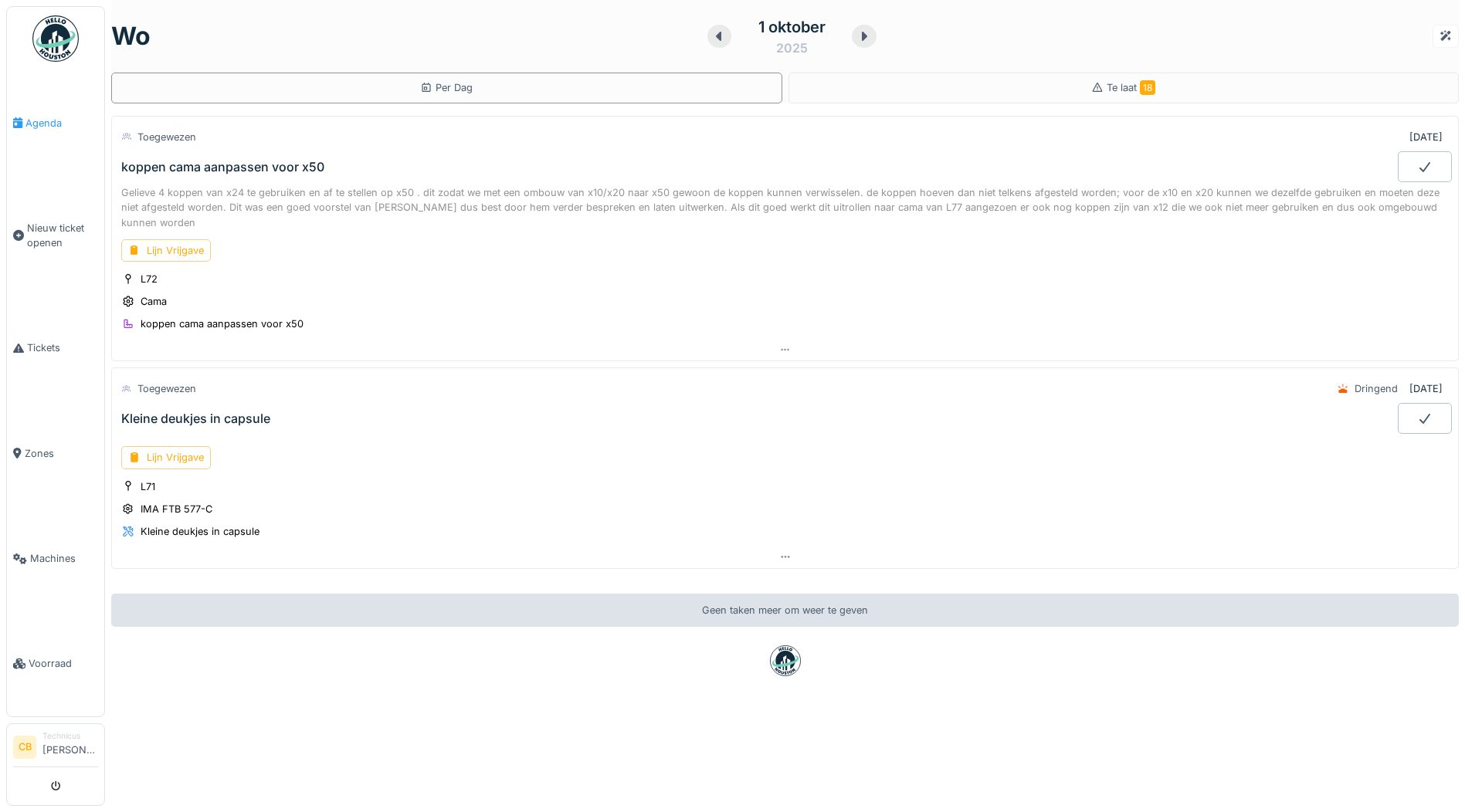
click at [42, 120] on span "Agenda" at bounding box center [62, 123] width 73 height 15
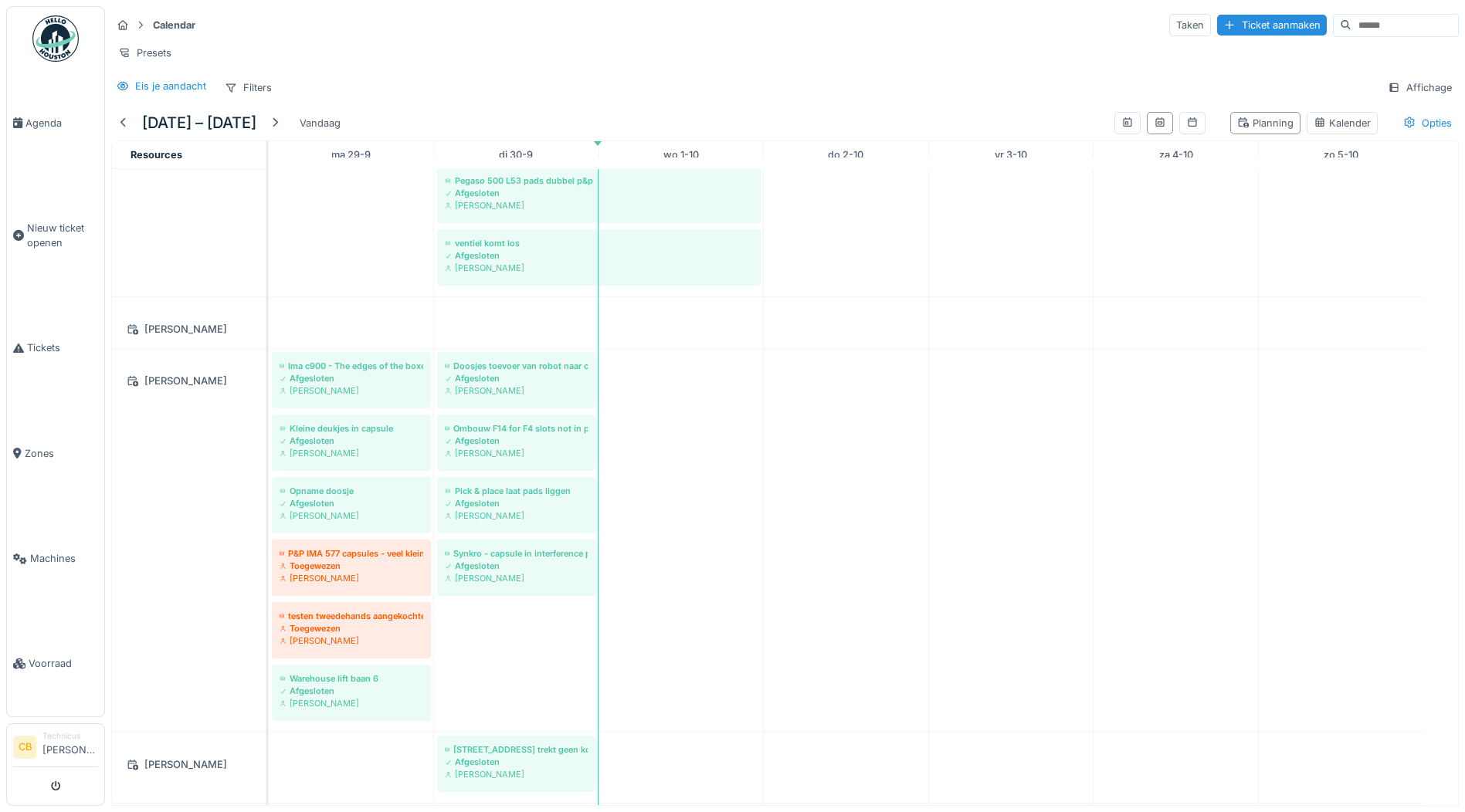
scroll to position [2443, 0]
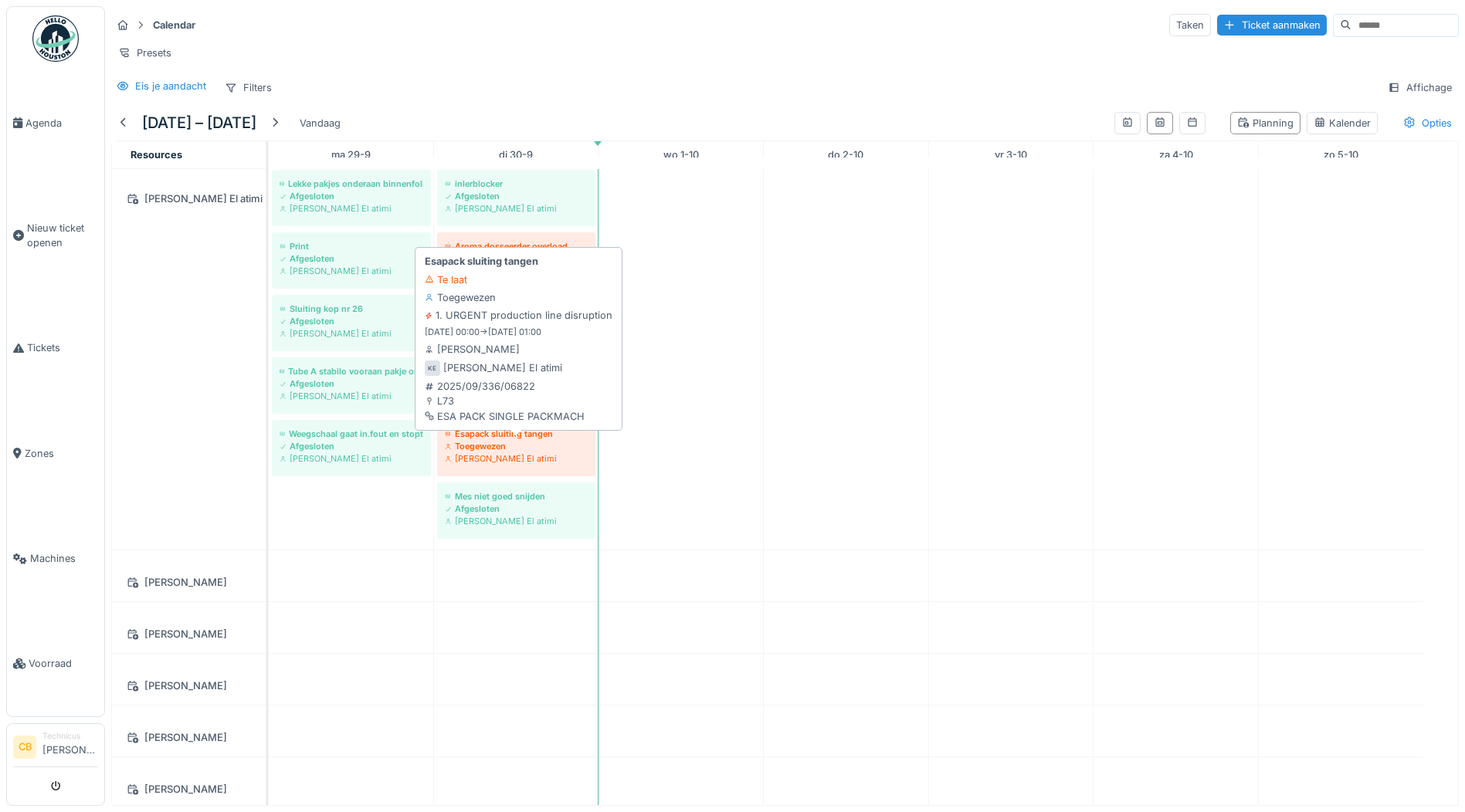
click at [501, 440] on div "Esapack sluiting tangen" at bounding box center [515, 433] width 143 height 12
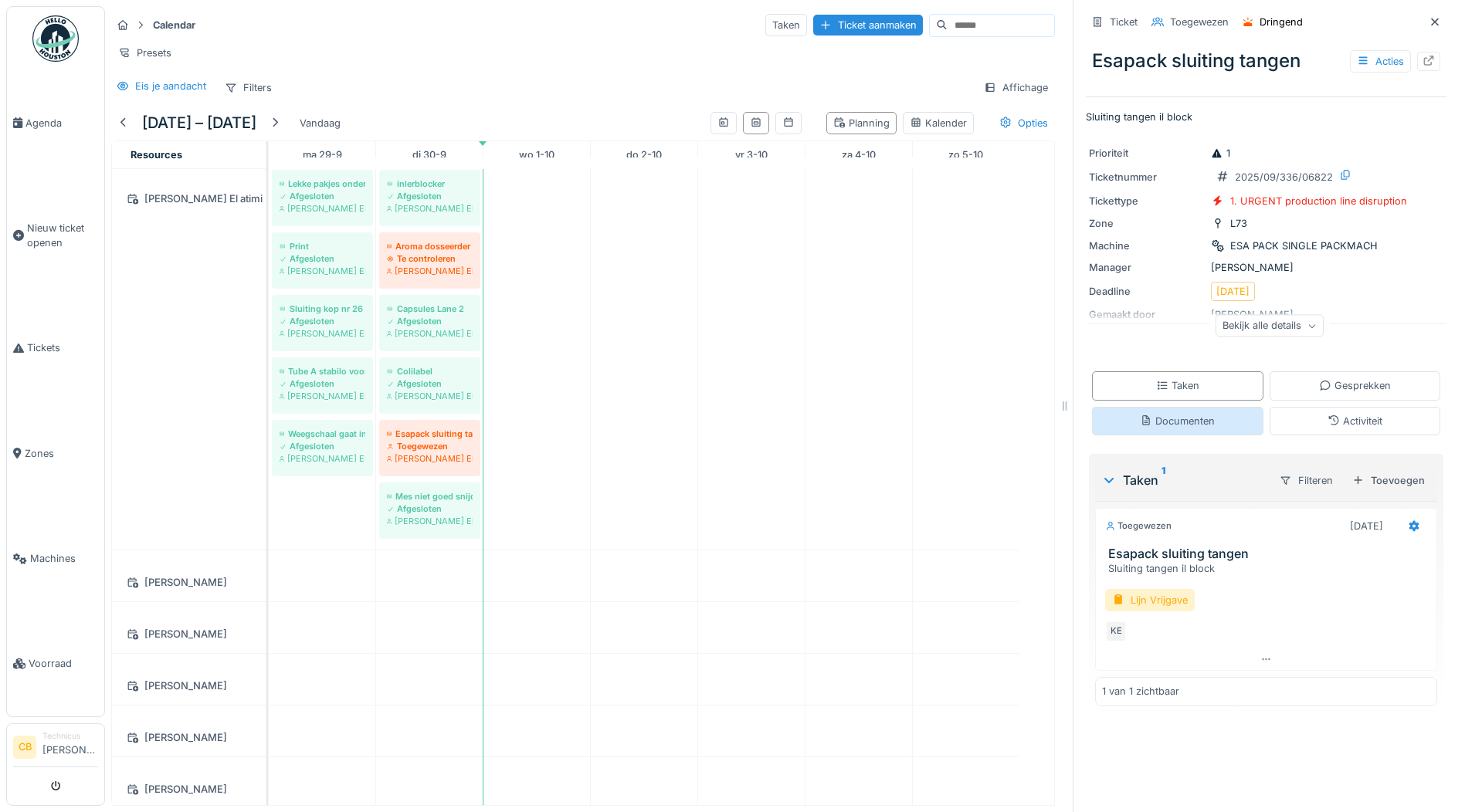
click at [1185, 413] on div "Documenten" at bounding box center [1177, 420] width 75 height 15
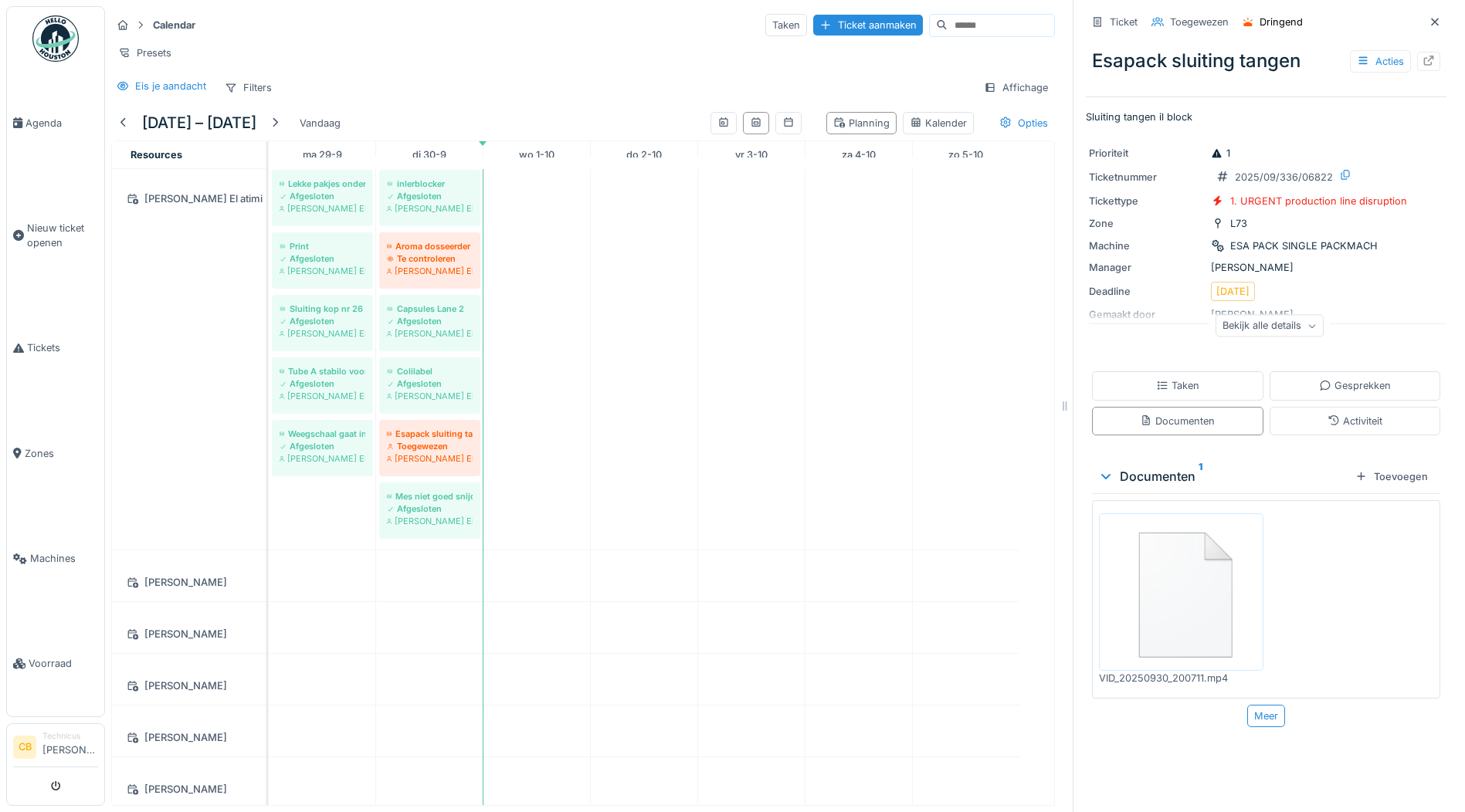
click at [1180, 564] on img at bounding box center [1181, 592] width 156 height 149
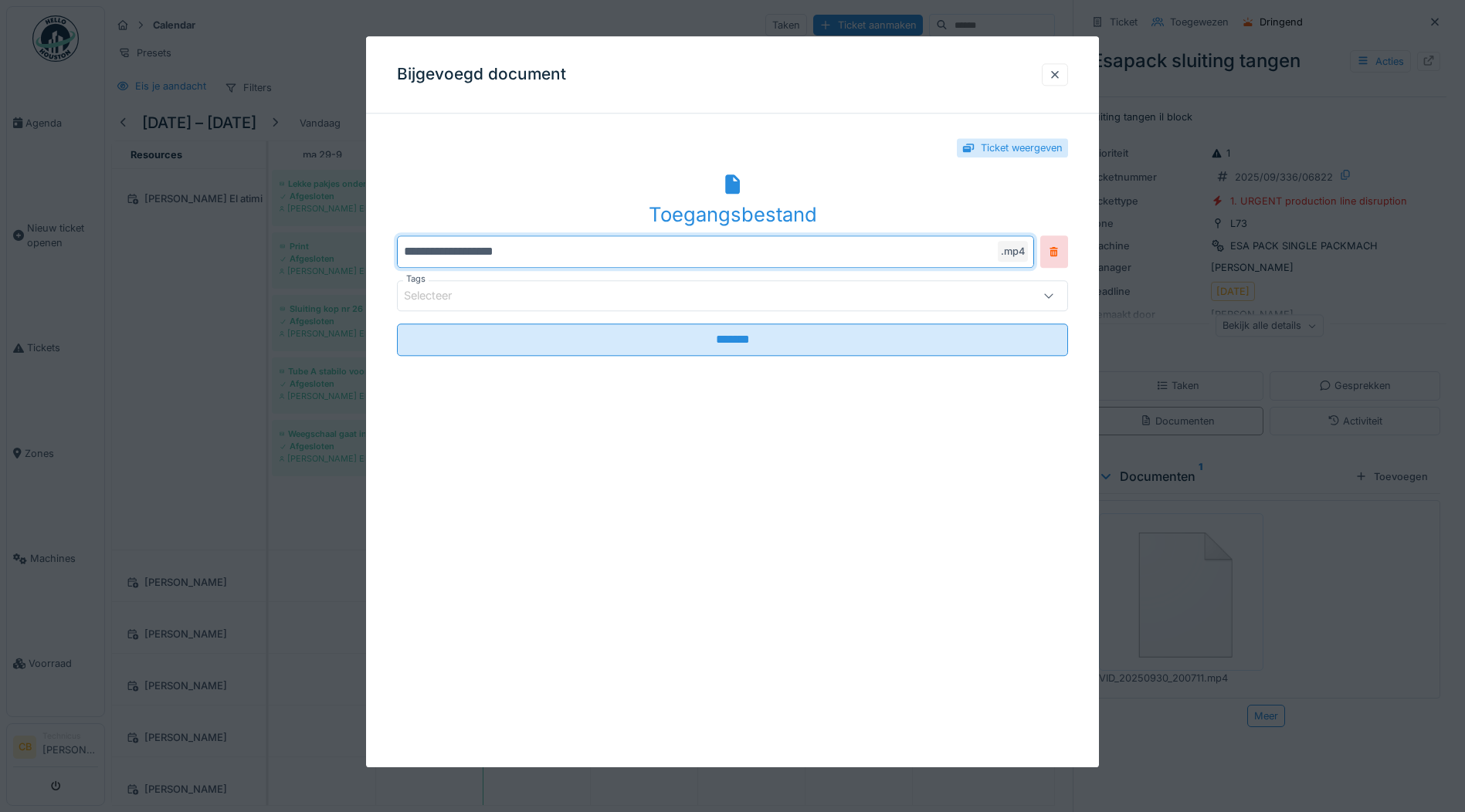
click at [550, 251] on input "**********" at bounding box center [715, 251] width 637 height 33
click at [1015, 251] on div ".mp4" at bounding box center [1013, 251] width 30 height 21
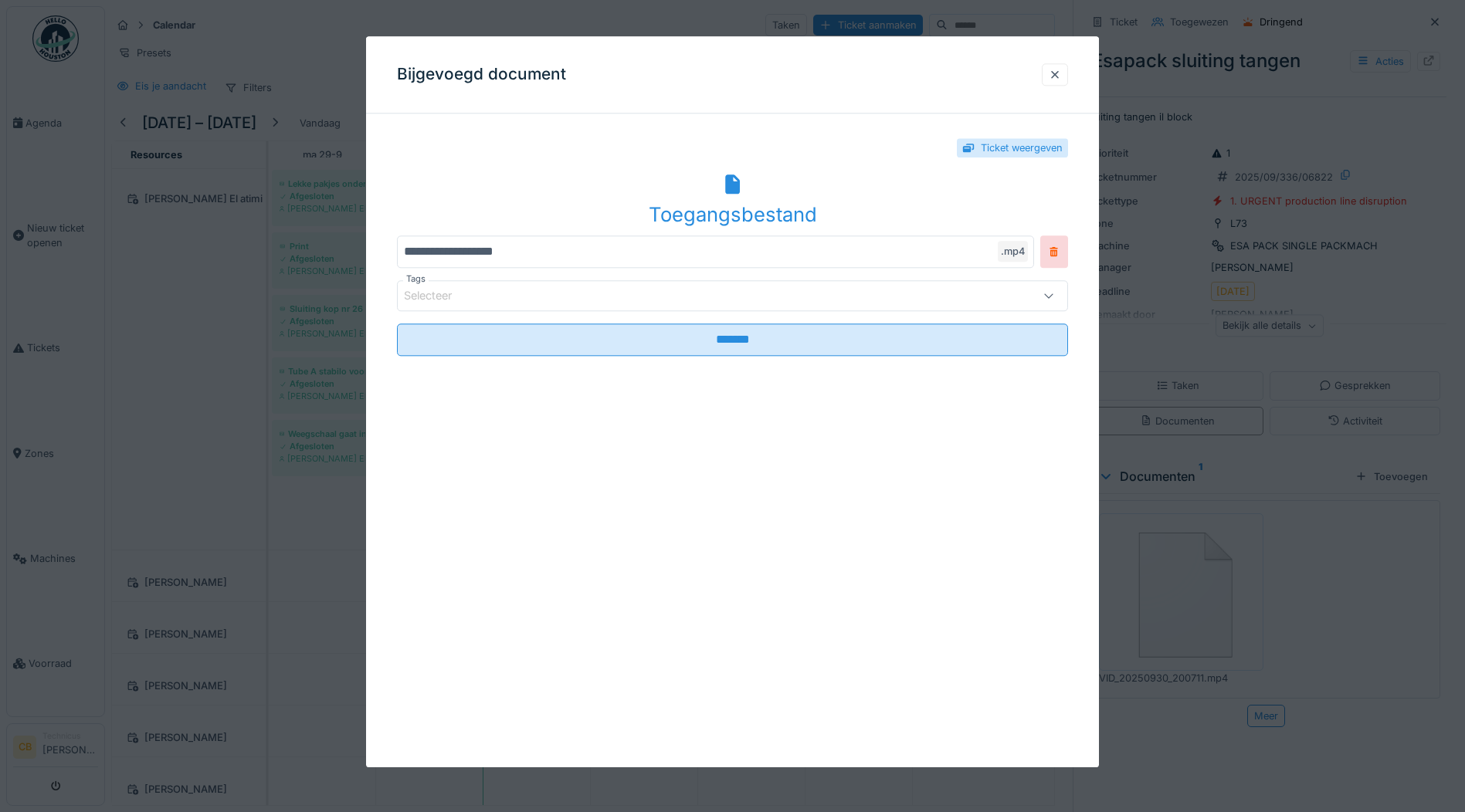
click at [1015, 250] on div ".mp4" at bounding box center [1013, 251] width 30 height 21
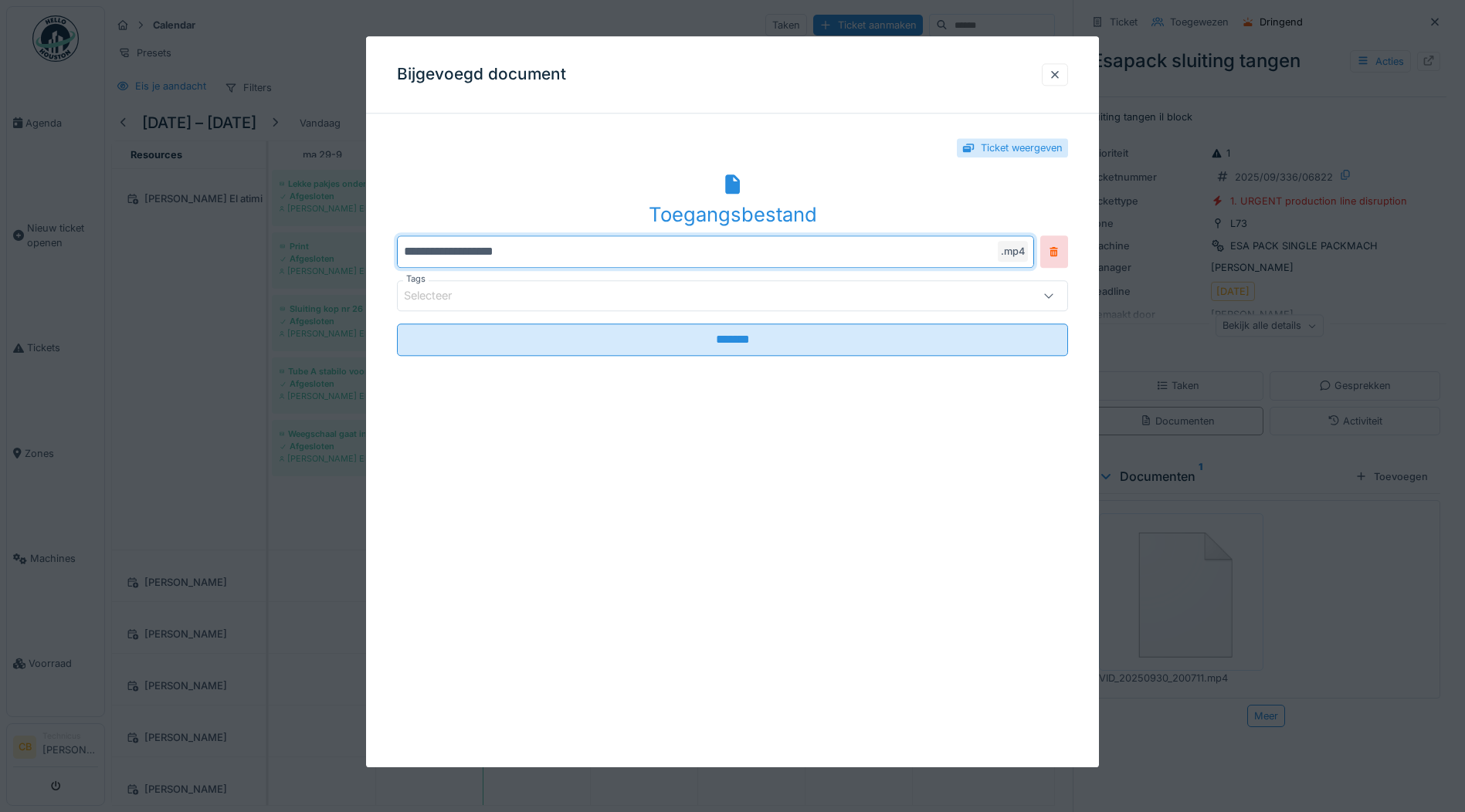
drag, startPoint x: 1015, startPoint y: 250, endPoint x: 887, endPoint y: 253, distance: 128.0
click at [887, 253] on input "**********" at bounding box center [715, 251] width 637 height 33
click at [1054, 67] on div at bounding box center [1054, 74] width 12 height 15
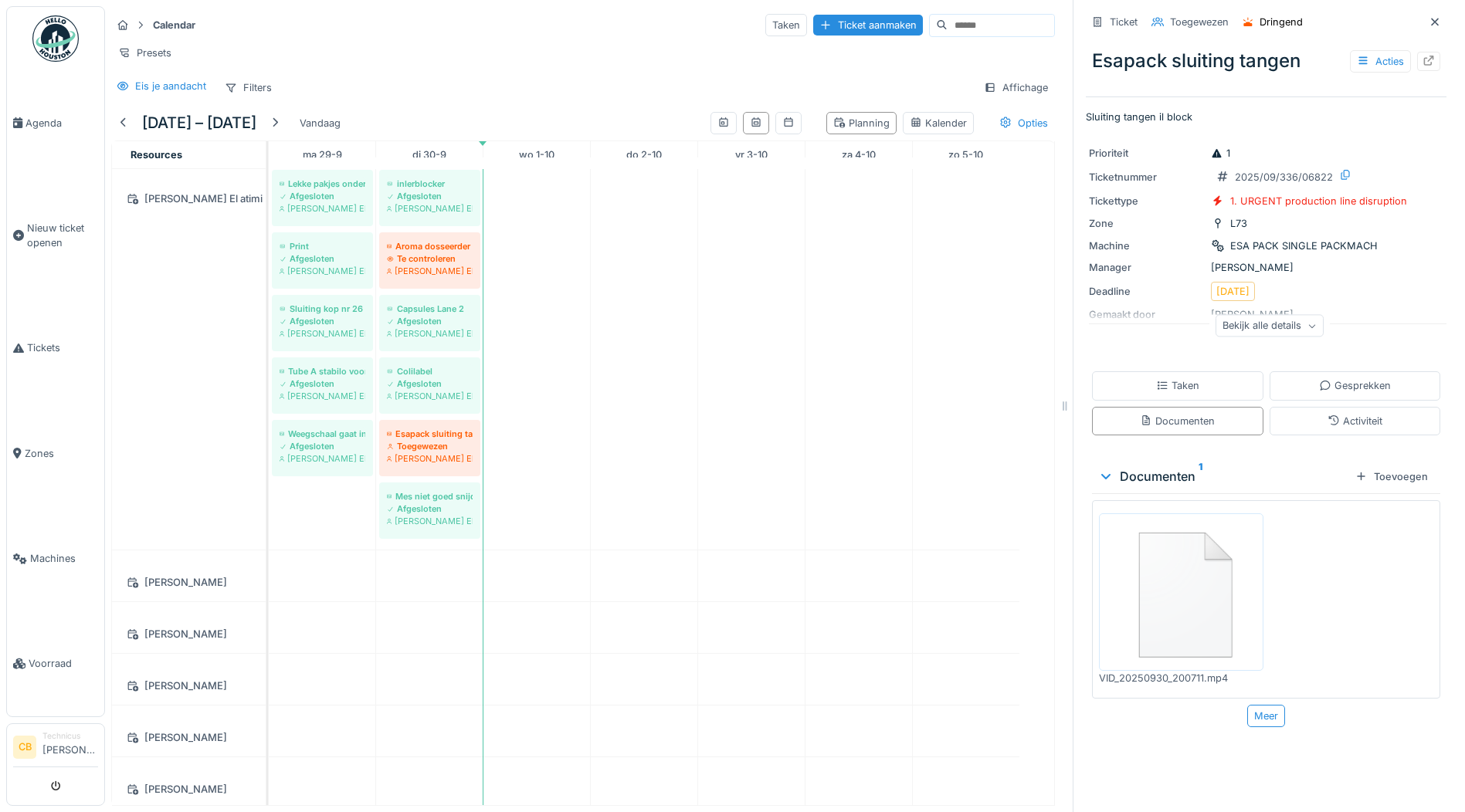
click at [1180, 571] on img at bounding box center [1181, 592] width 156 height 149
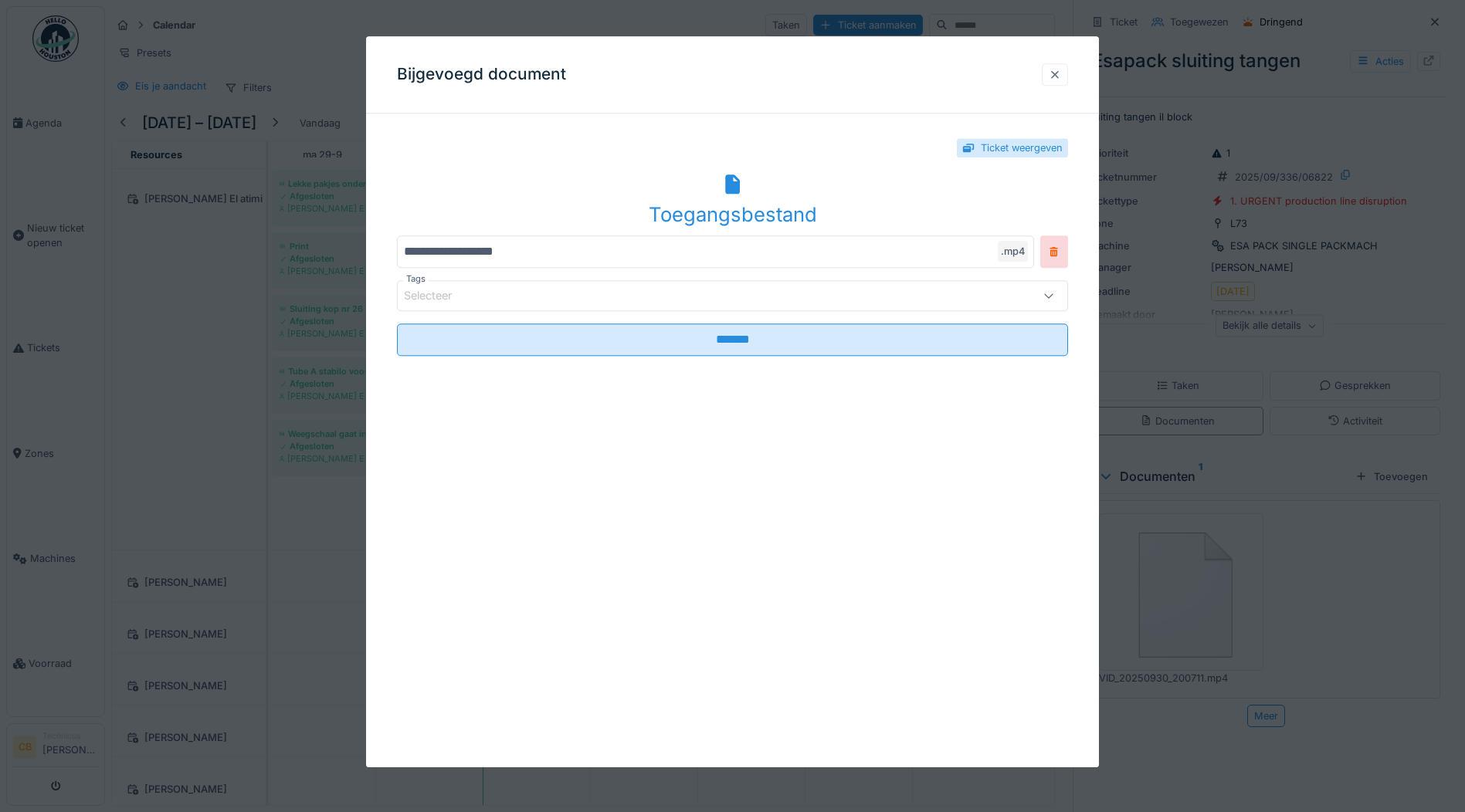
click at [1055, 71] on div at bounding box center [1054, 74] width 12 height 15
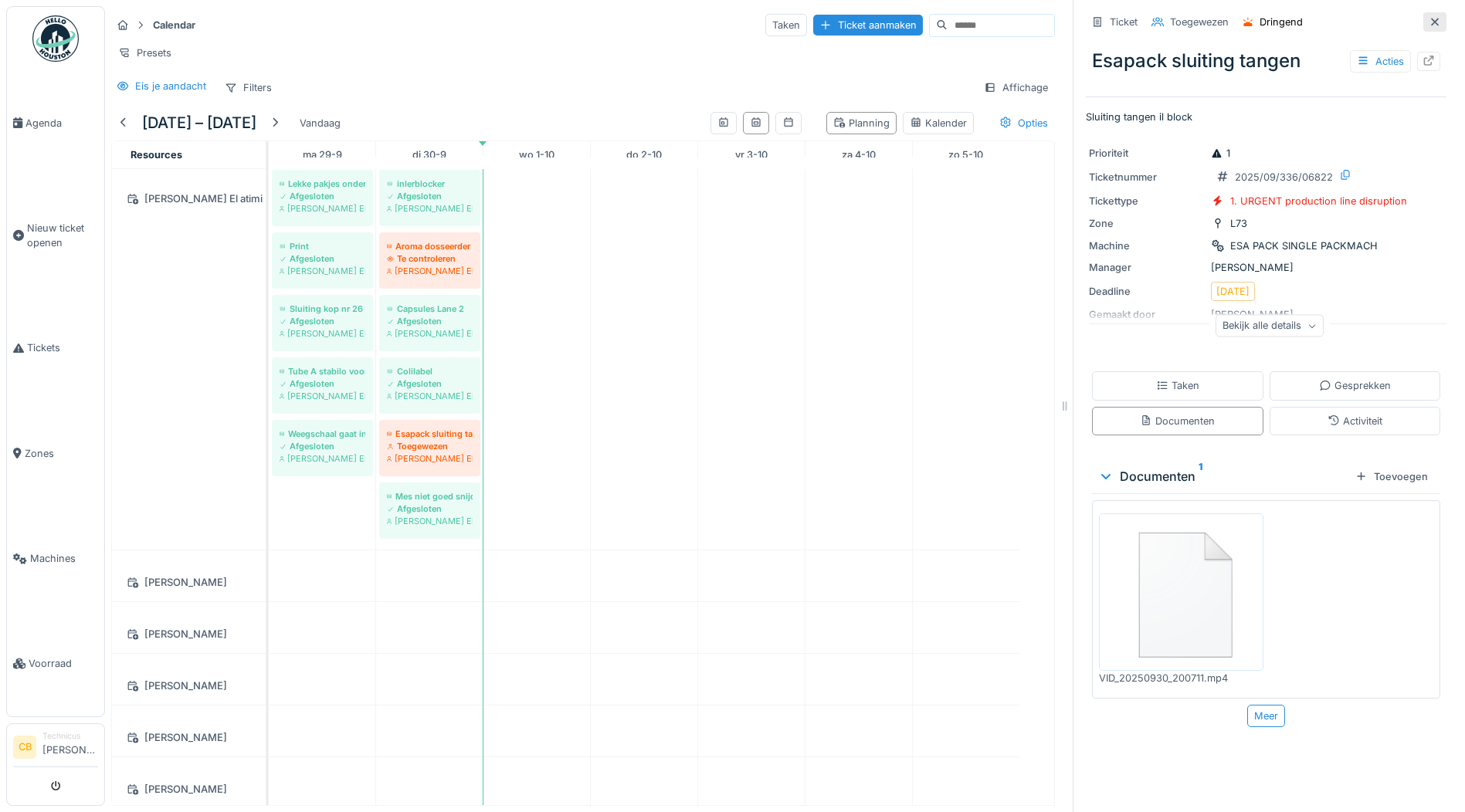
click at [1431, 18] on icon at bounding box center [1435, 22] width 8 height 8
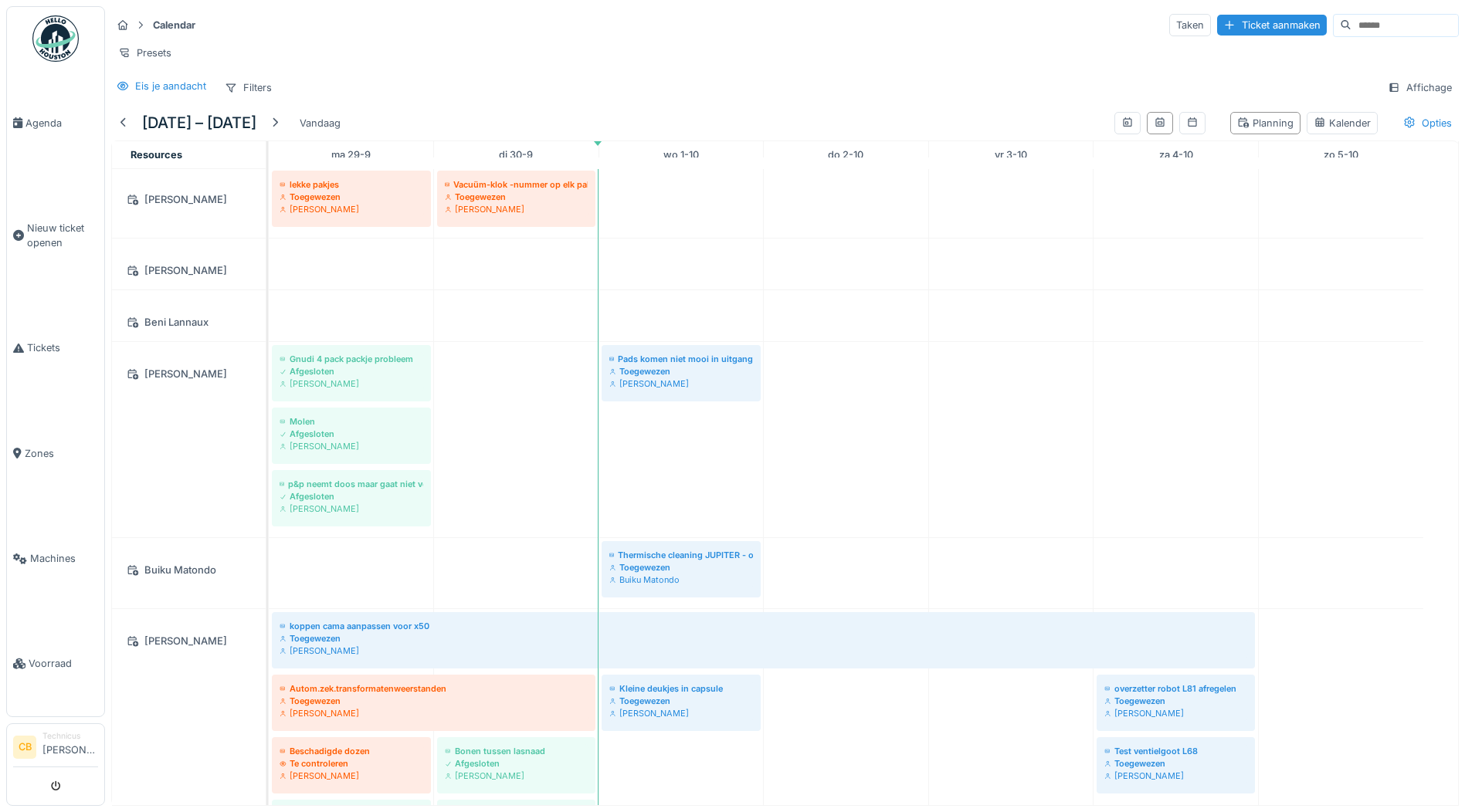
scroll to position [200, 0]
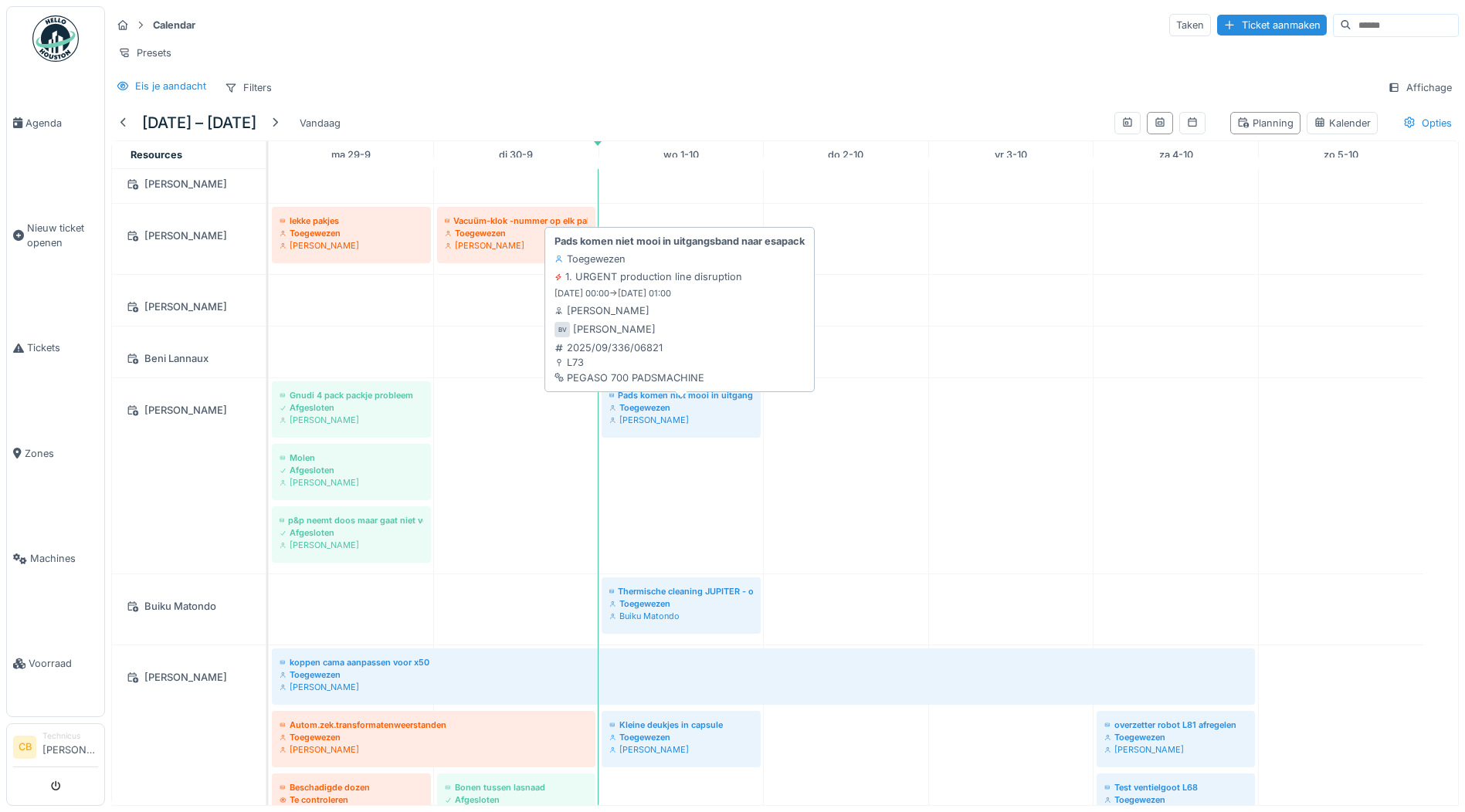
click at [690, 416] on div "Bert Vermeiren" at bounding box center [681, 419] width 144 height 12
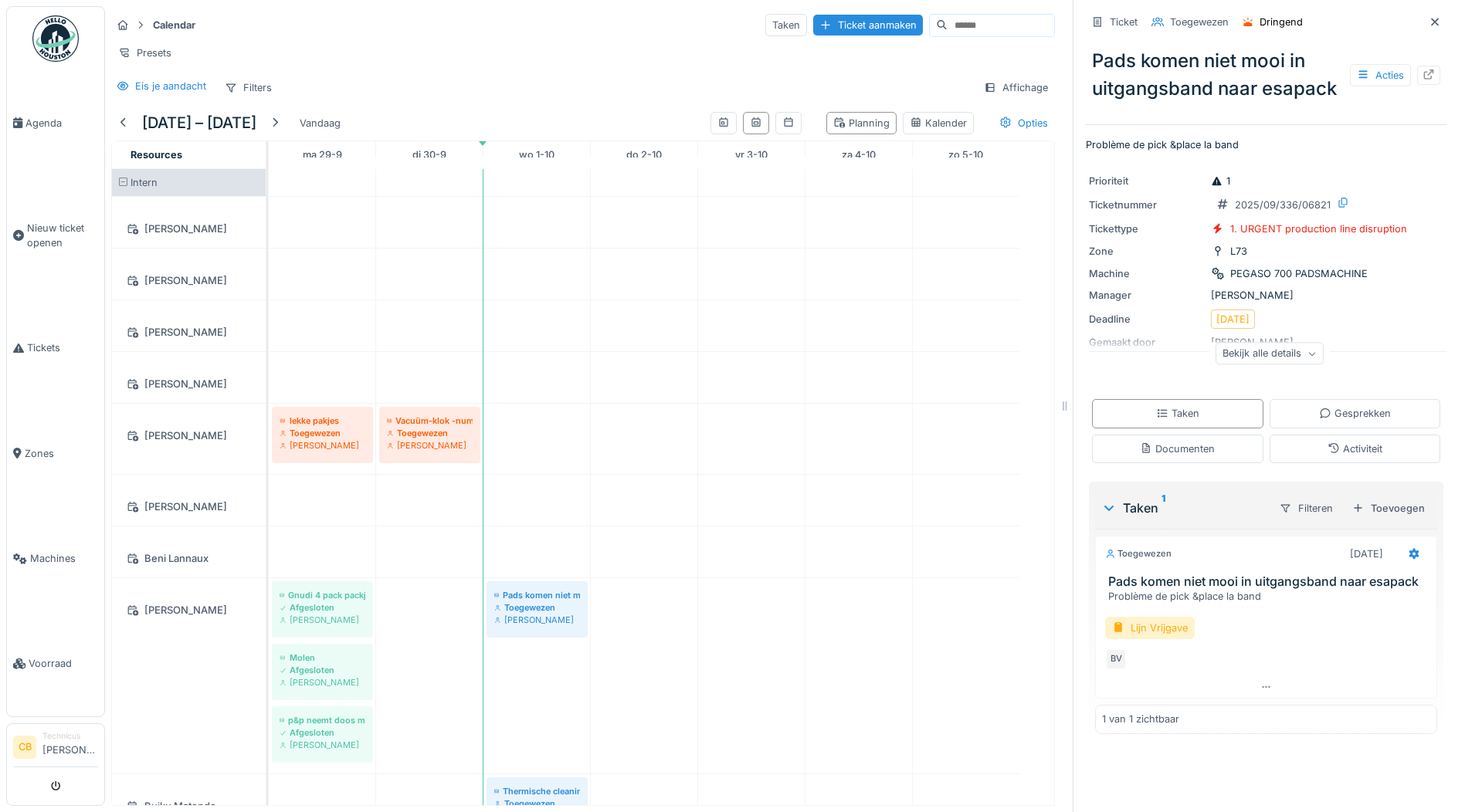
click at [46, 40] on img at bounding box center [56, 38] width 46 height 46
